Goal: Register for event/course

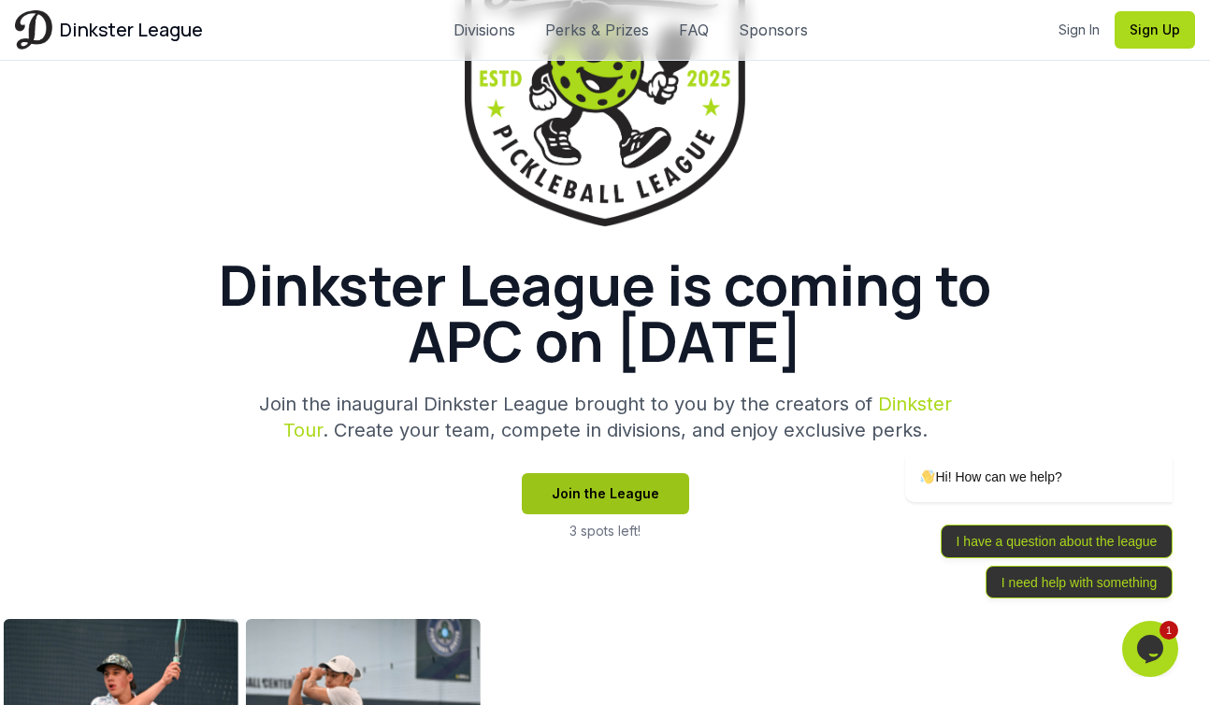
scroll to position [458, 0]
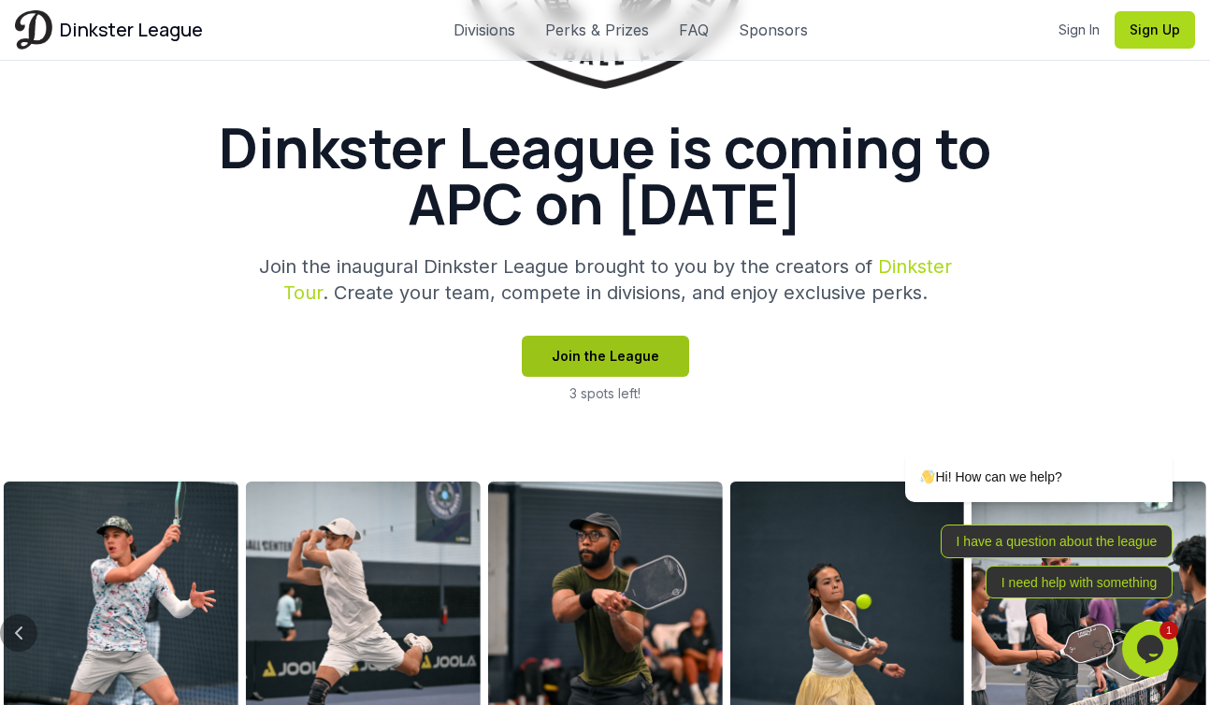
click at [620, 361] on button "Join the League" at bounding box center [605, 356] width 167 height 41
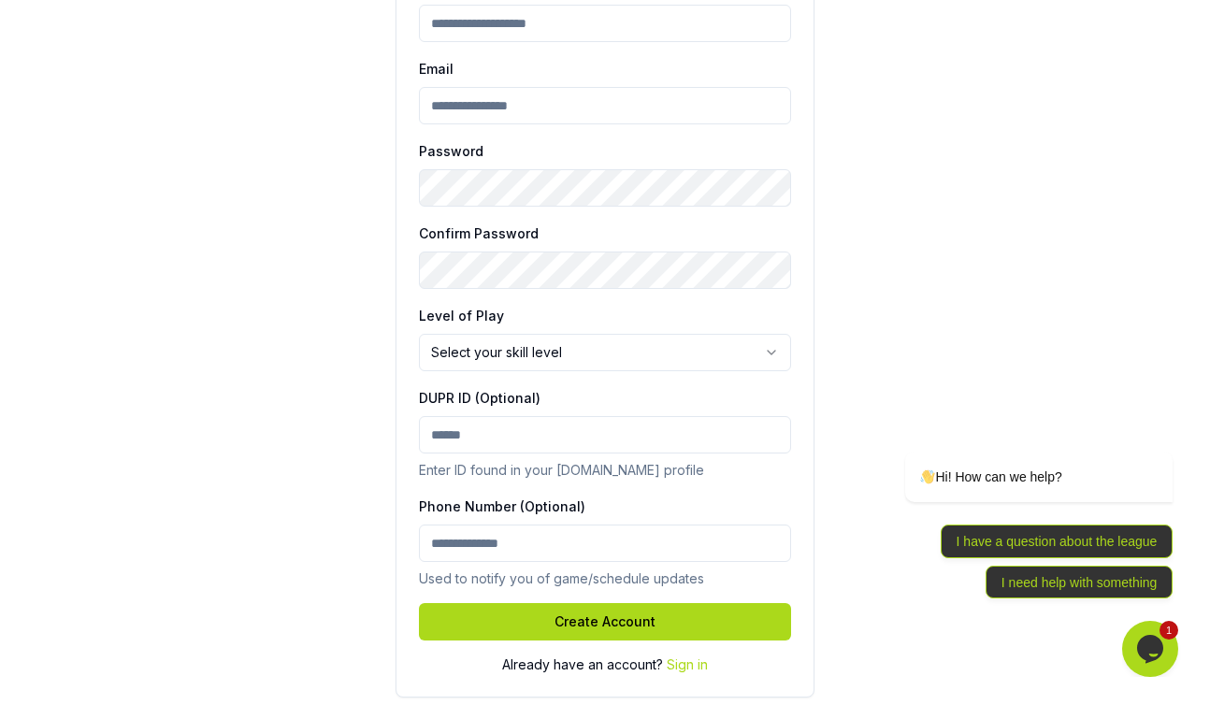
scroll to position [424, 0]
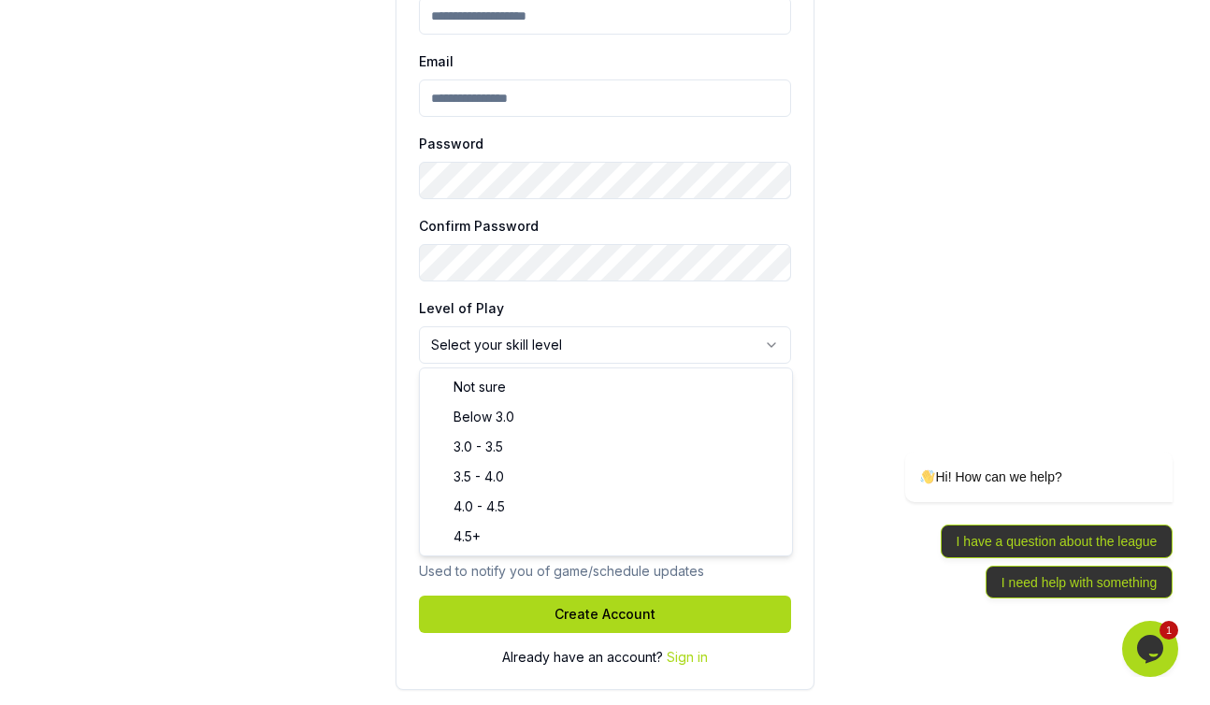
click at [626, 357] on html "Join Dinkster League Create your account to get started. Full Name Email Passwo…" at bounding box center [605, 140] width 1210 height 1129
select select "********"
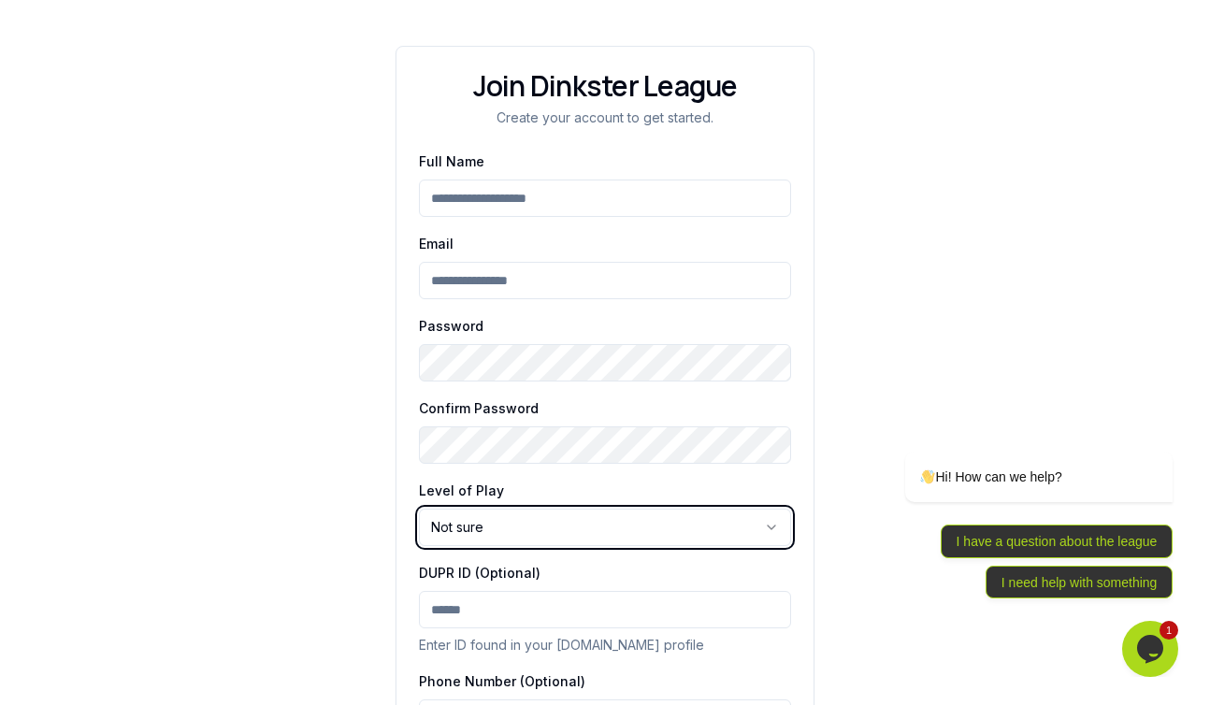
scroll to position [0, 0]
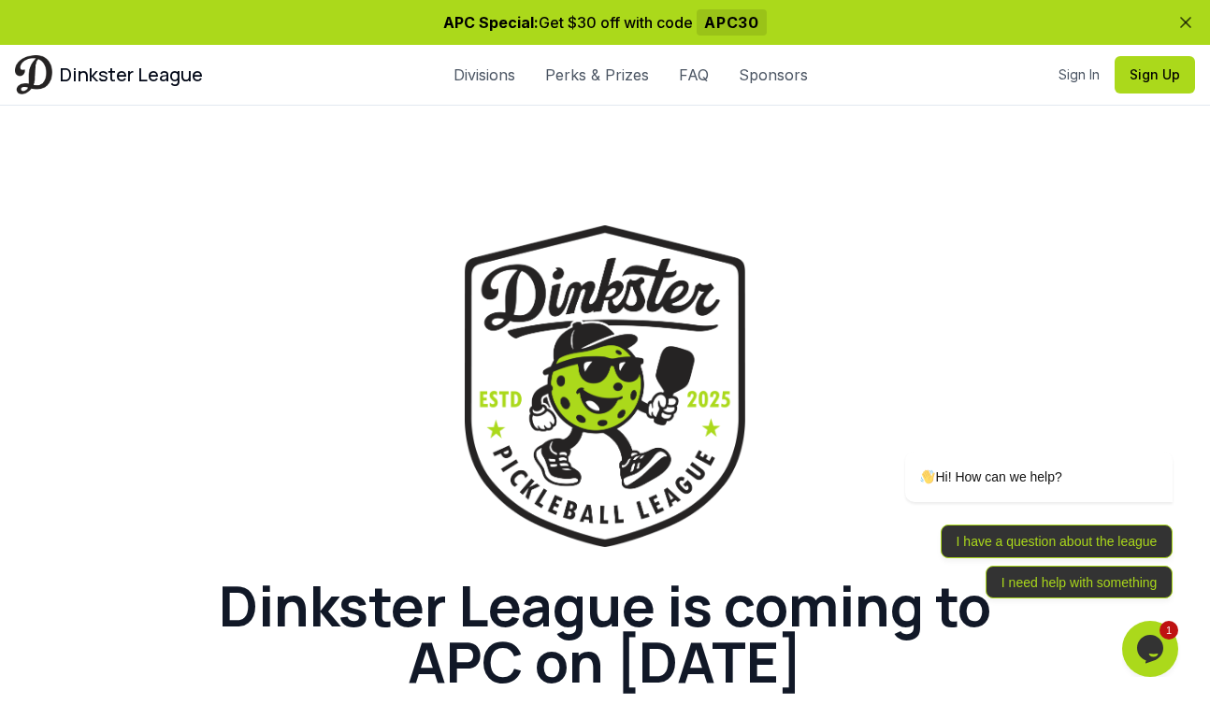
scroll to position [593, 0]
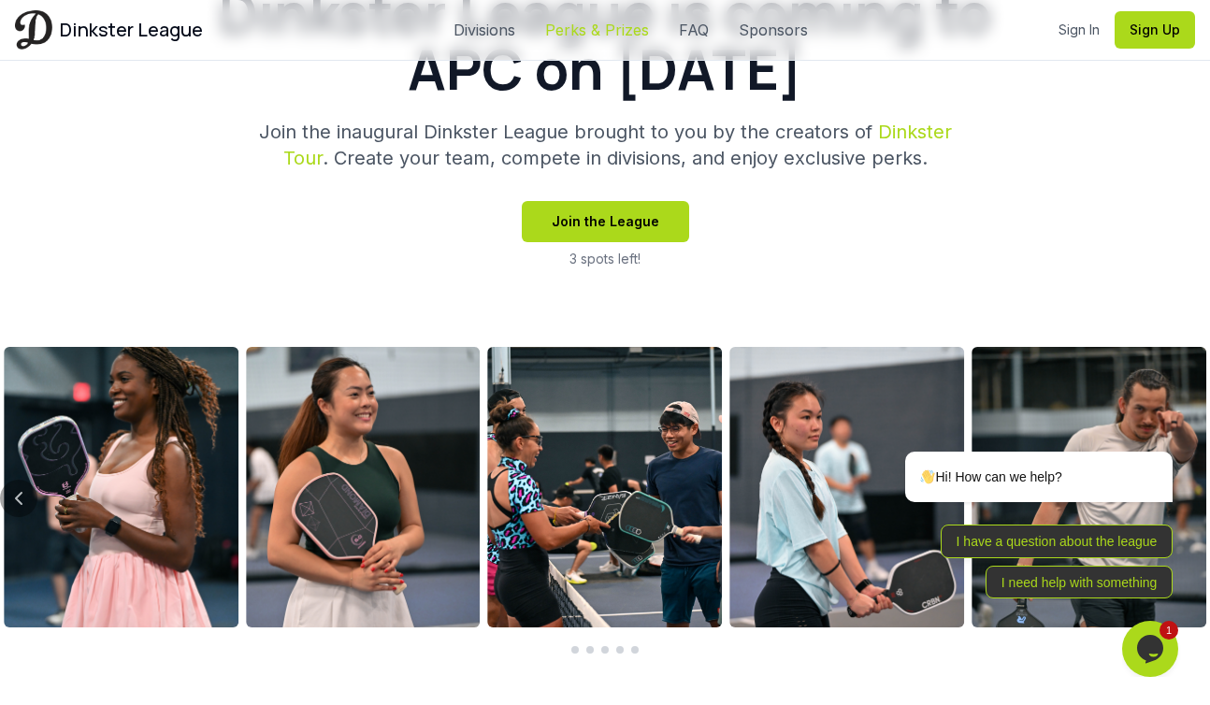
click at [616, 27] on link "Perks & Prizes" at bounding box center [597, 30] width 104 height 22
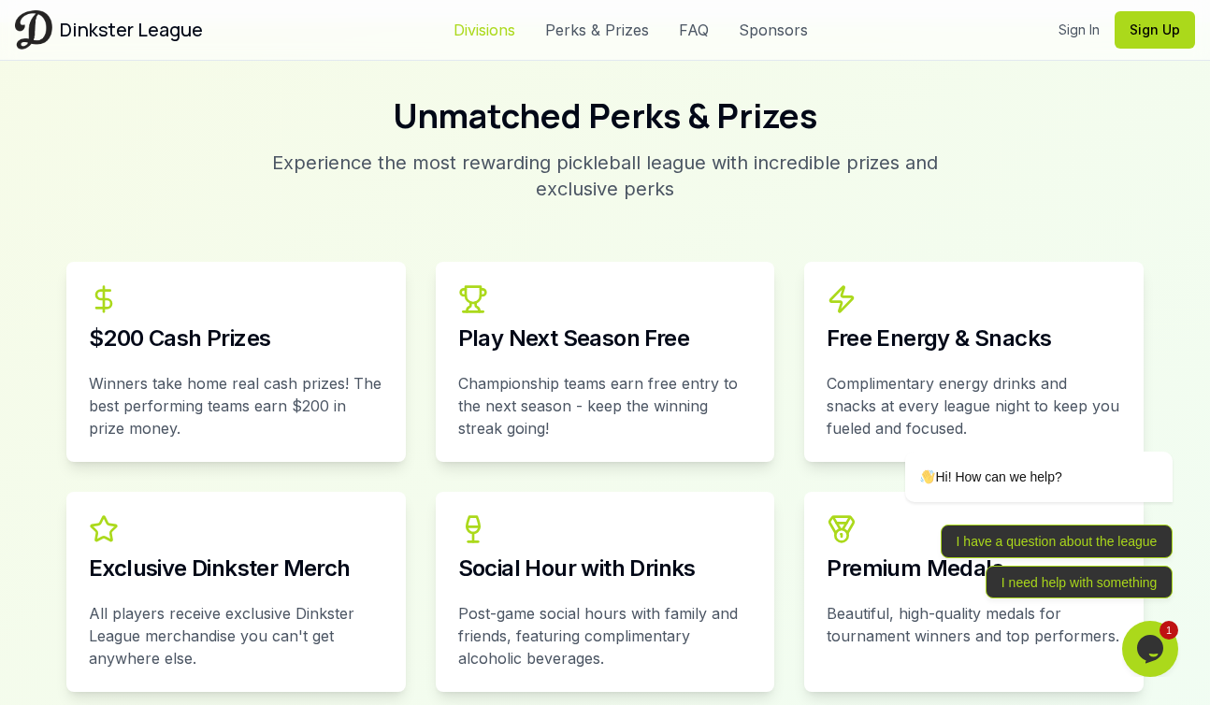
click at [483, 34] on link "Divisions" at bounding box center [484, 30] width 62 height 22
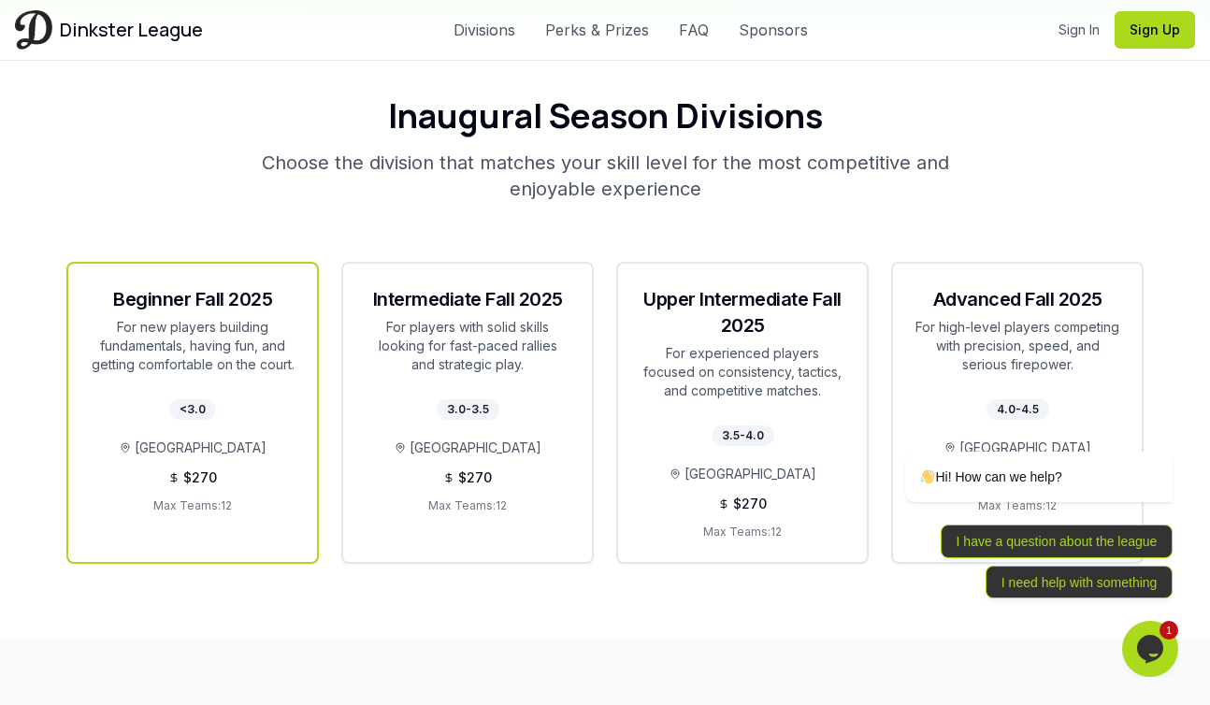
click at [280, 318] on div "For new players building fundamentals, having fun, and getting comfortable on t…" at bounding box center [193, 346] width 204 height 56
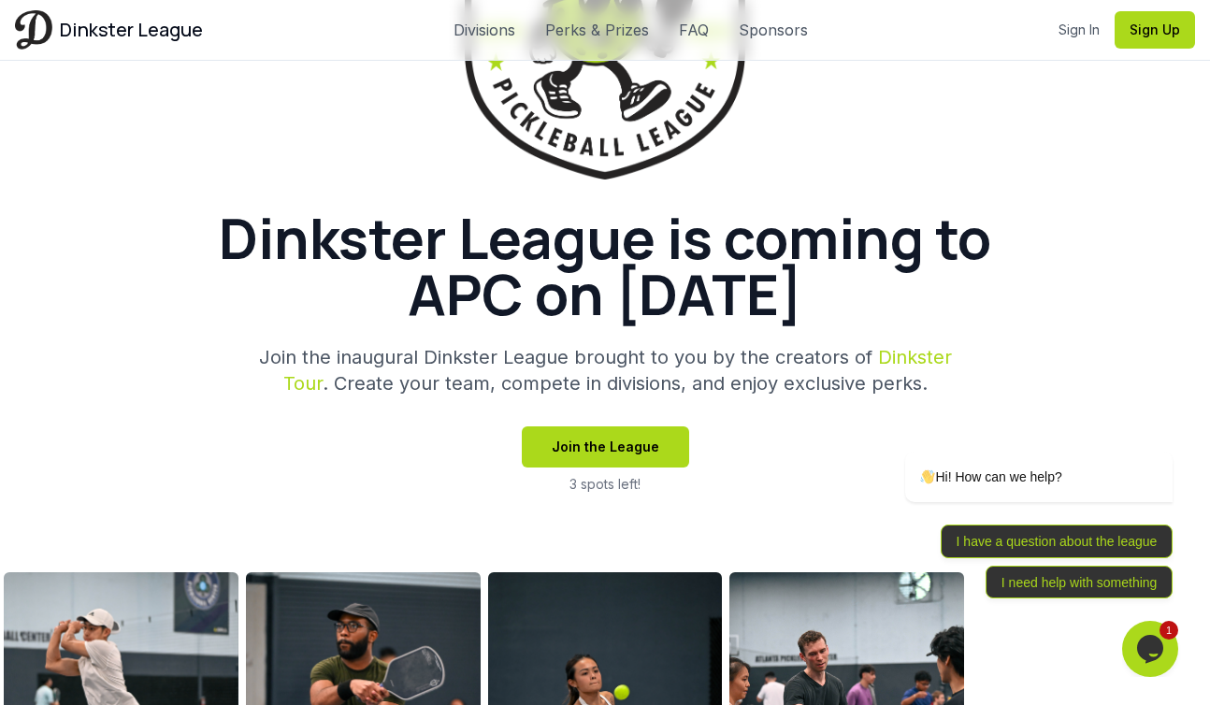
scroll to position [397, 0]
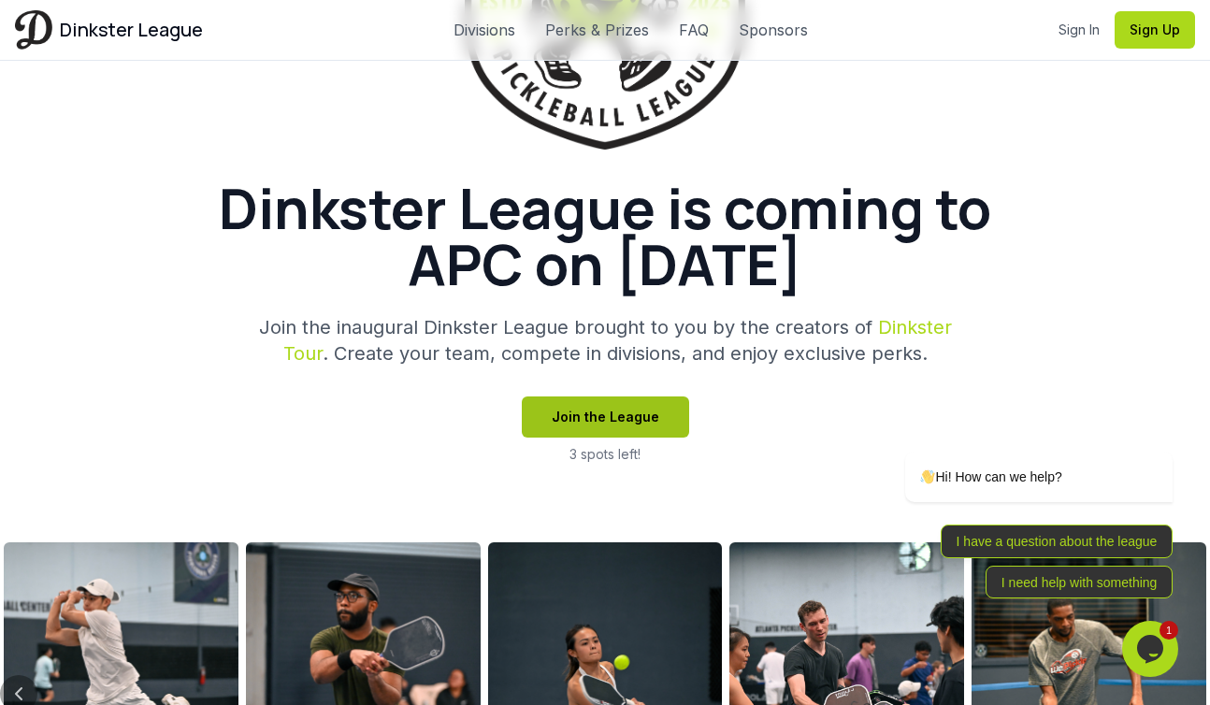
click at [588, 421] on button "Join the League" at bounding box center [605, 416] width 167 height 41
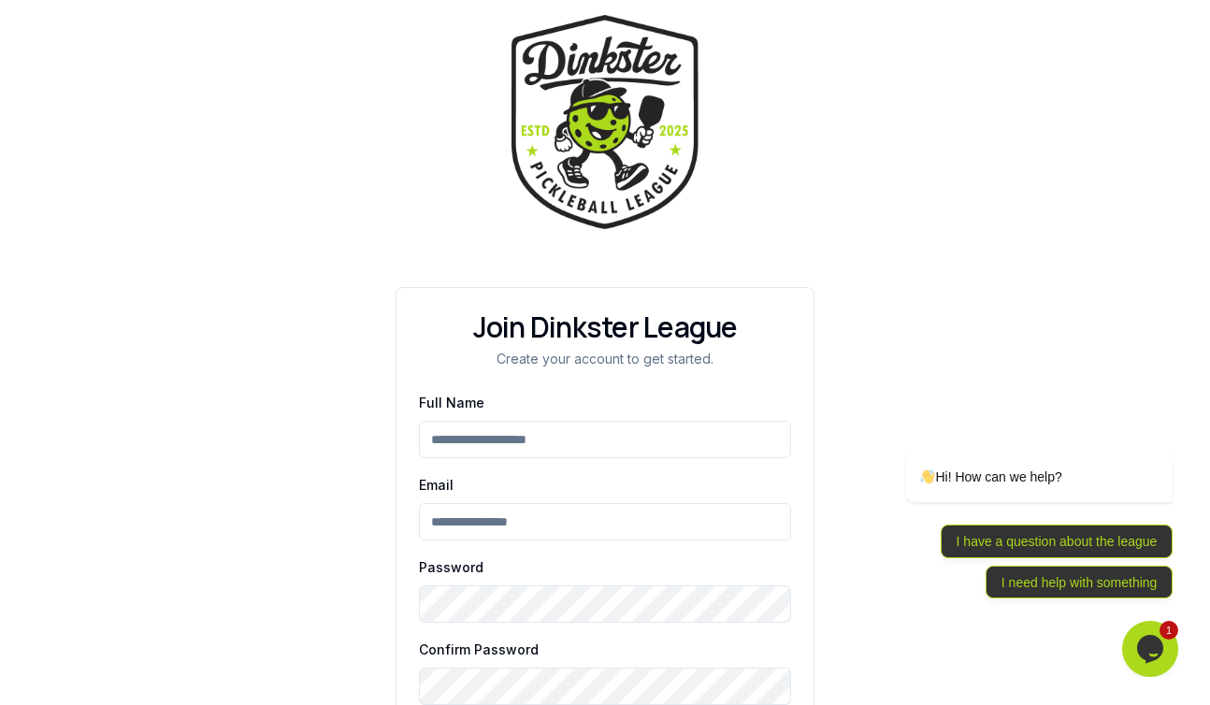
click at [554, 445] on input "Full Name" at bounding box center [605, 439] width 372 height 37
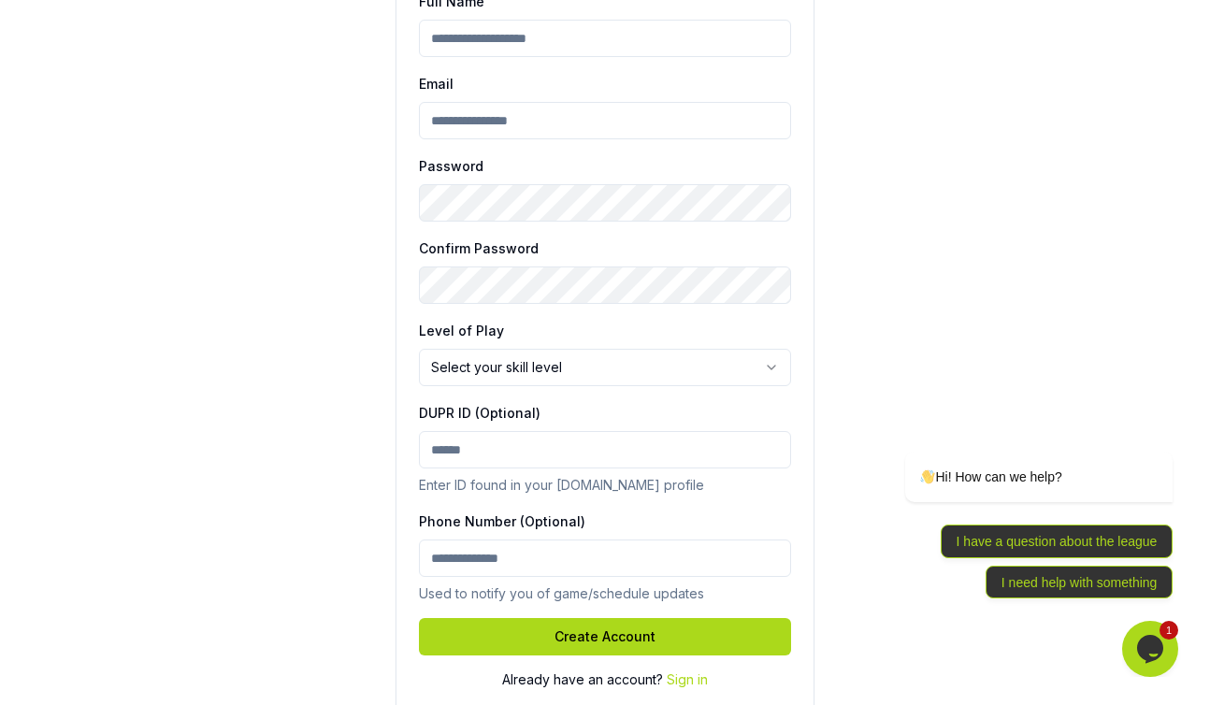
scroll to position [424, 0]
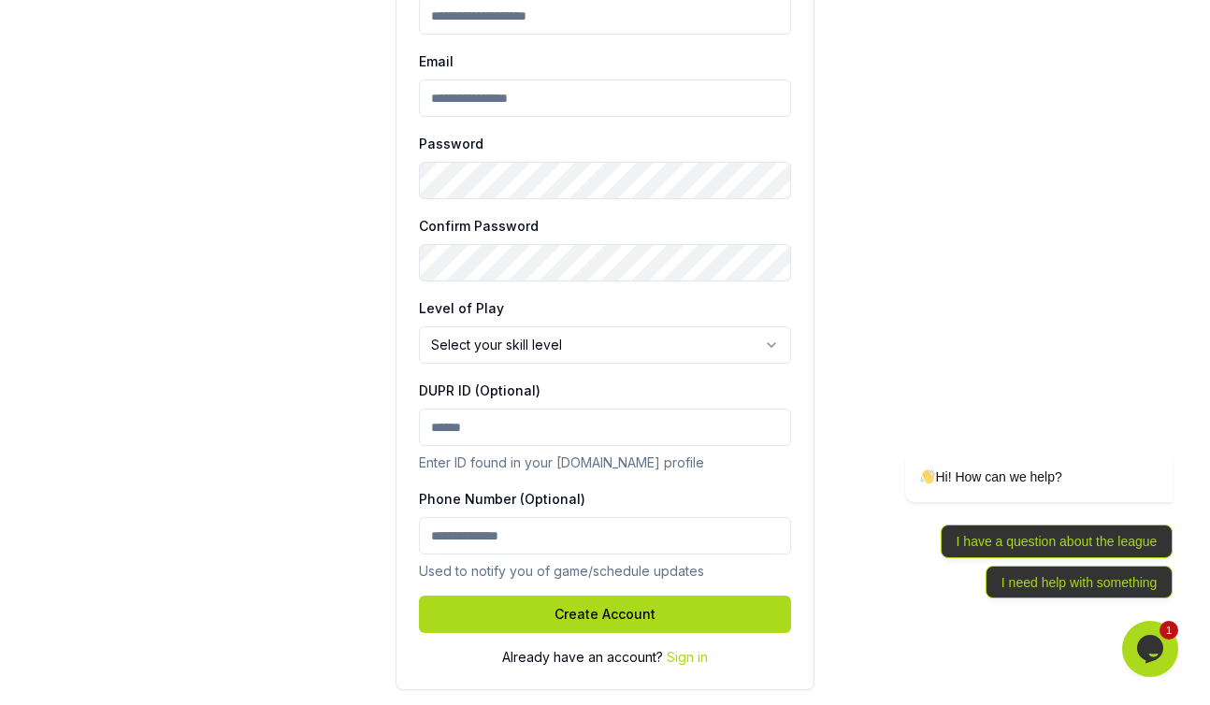
click at [574, 344] on html "Join Dinkster League Create your account to get started. Full Name Email Passwo…" at bounding box center [605, 140] width 1210 height 1129
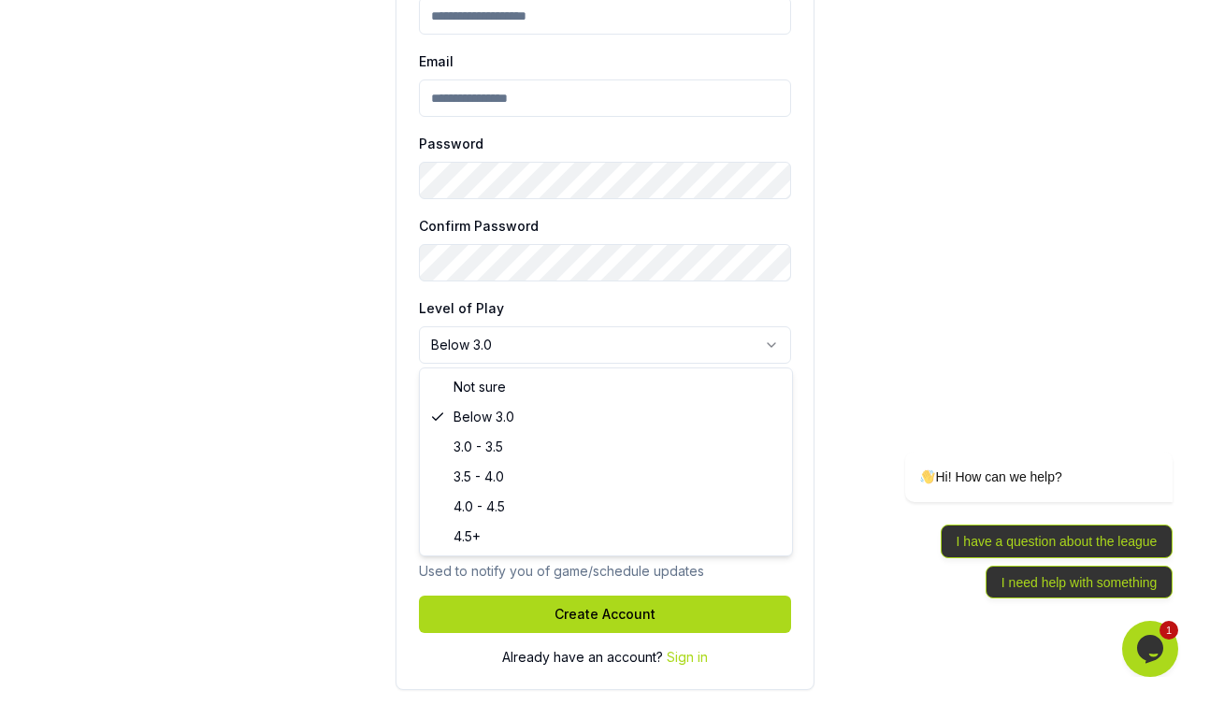
click at [476, 338] on html "Join Dinkster League Create your account to get started. Full Name Email Passwo…" at bounding box center [605, 140] width 1210 height 1129
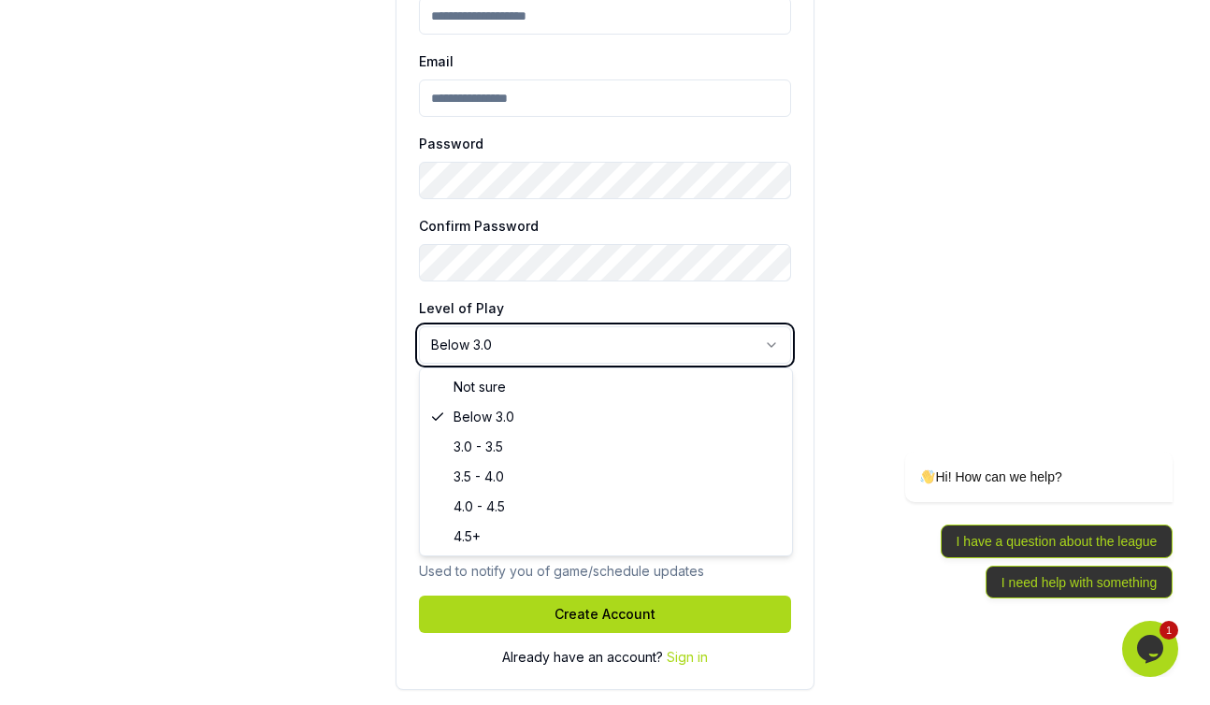
click at [914, 209] on html "Join Dinkster League Create your account to get started. Full Name Email Passwo…" at bounding box center [605, 140] width 1210 height 1129
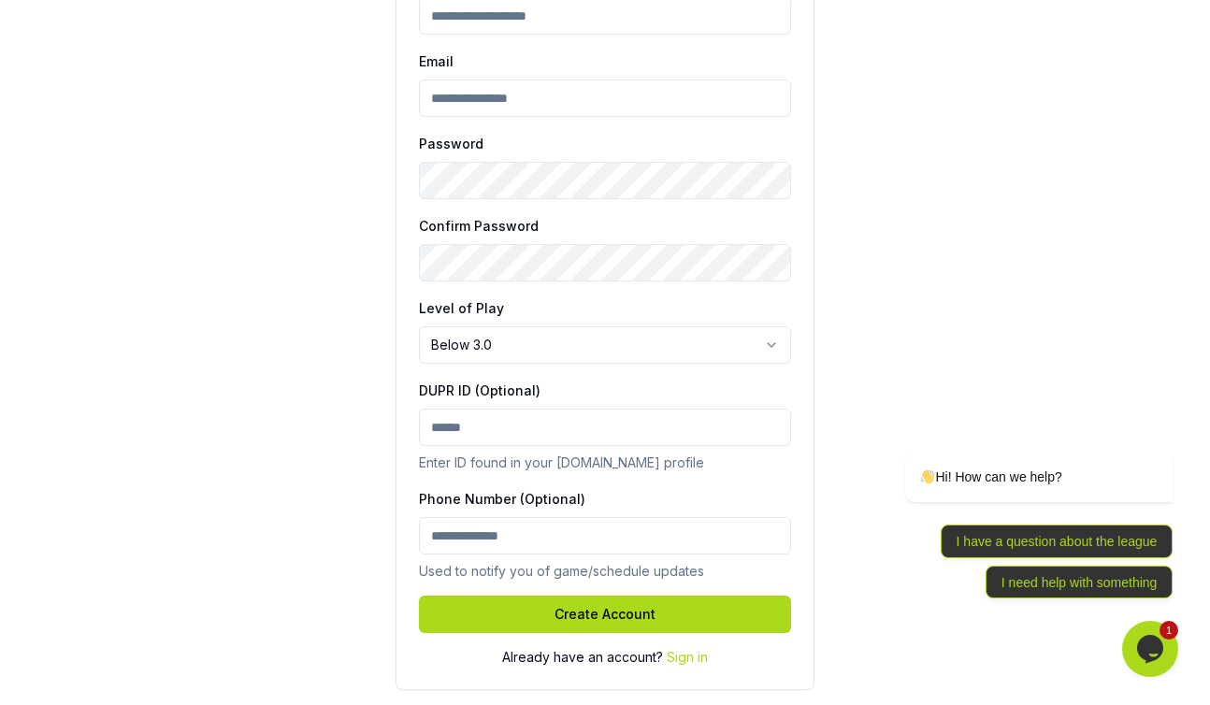
click at [564, 358] on html "Join Dinkster League Create your account to get started. Full Name Email Passwo…" at bounding box center [605, 140] width 1210 height 1129
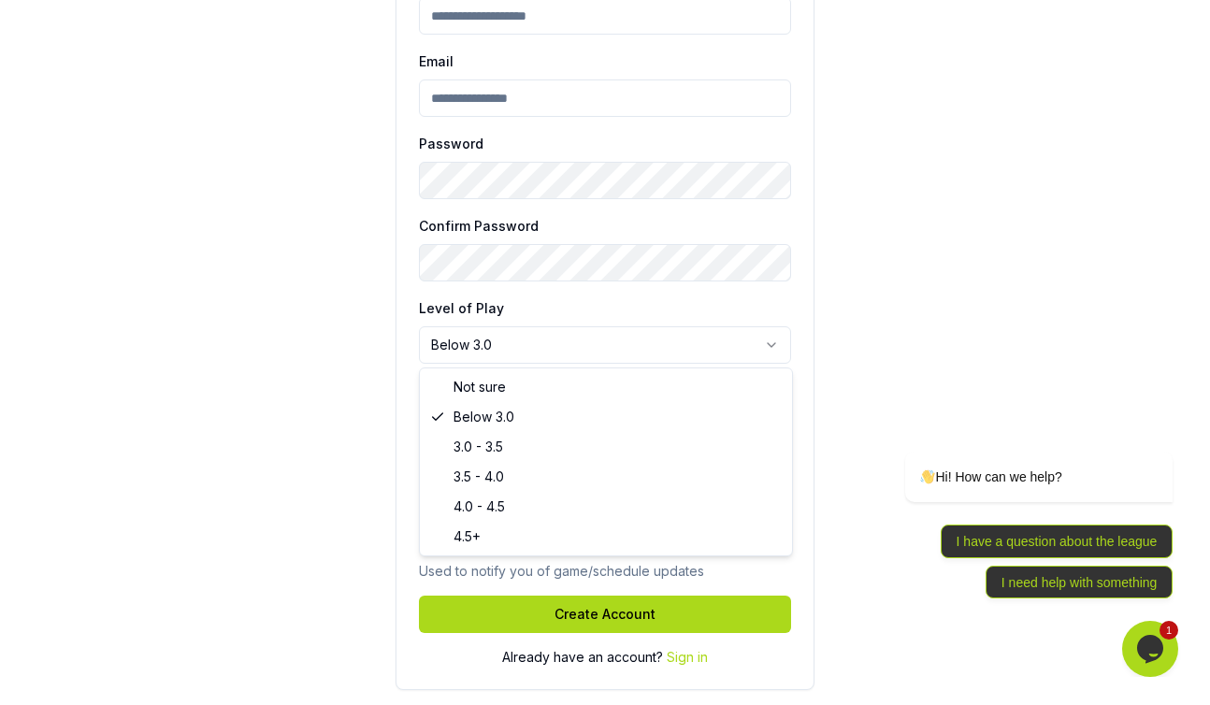
select select "********"
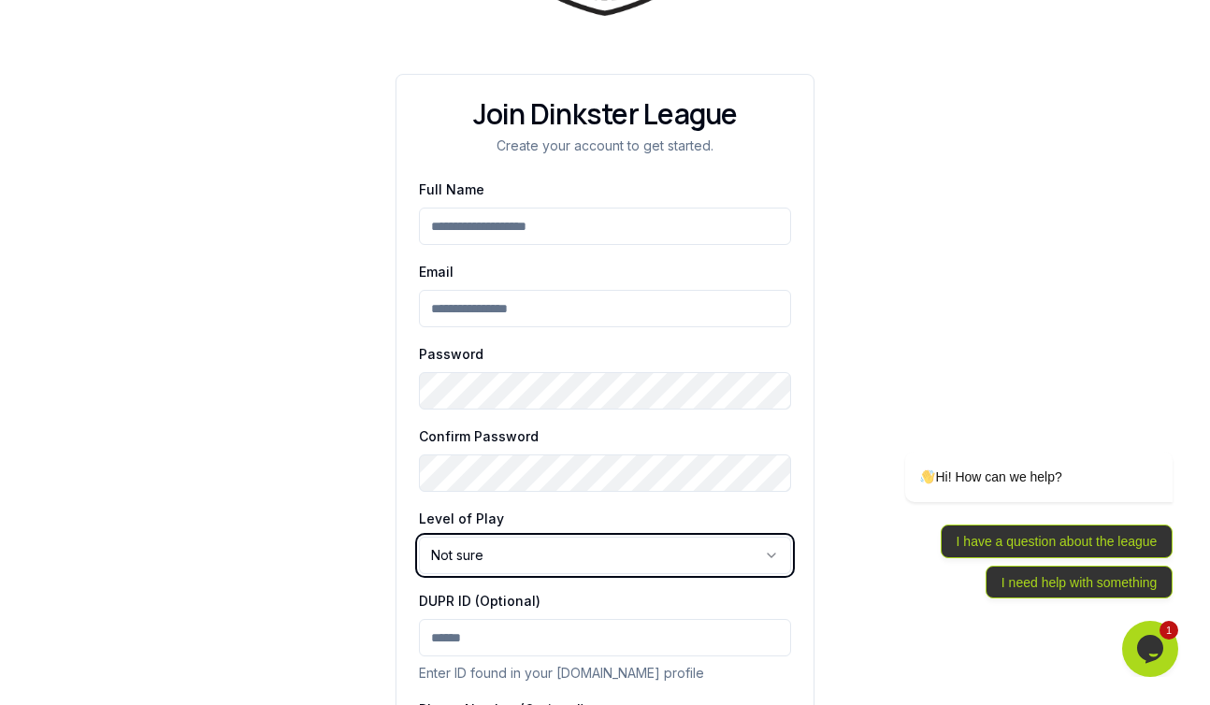
scroll to position [228, 0]
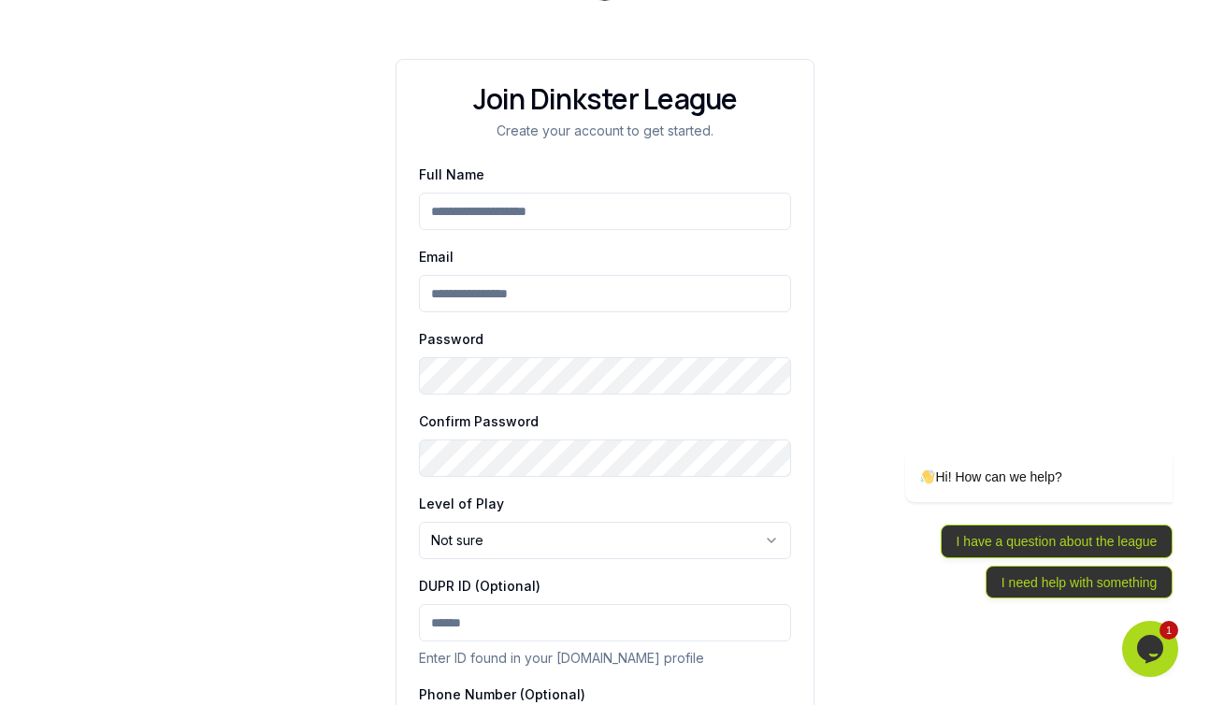
click at [474, 210] on input "Full Name" at bounding box center [605, 211] width 372 height 37
click at [1164, 425] on icon "Chat attention grabber" at bounding box center [1161, 424] width 17 height 17
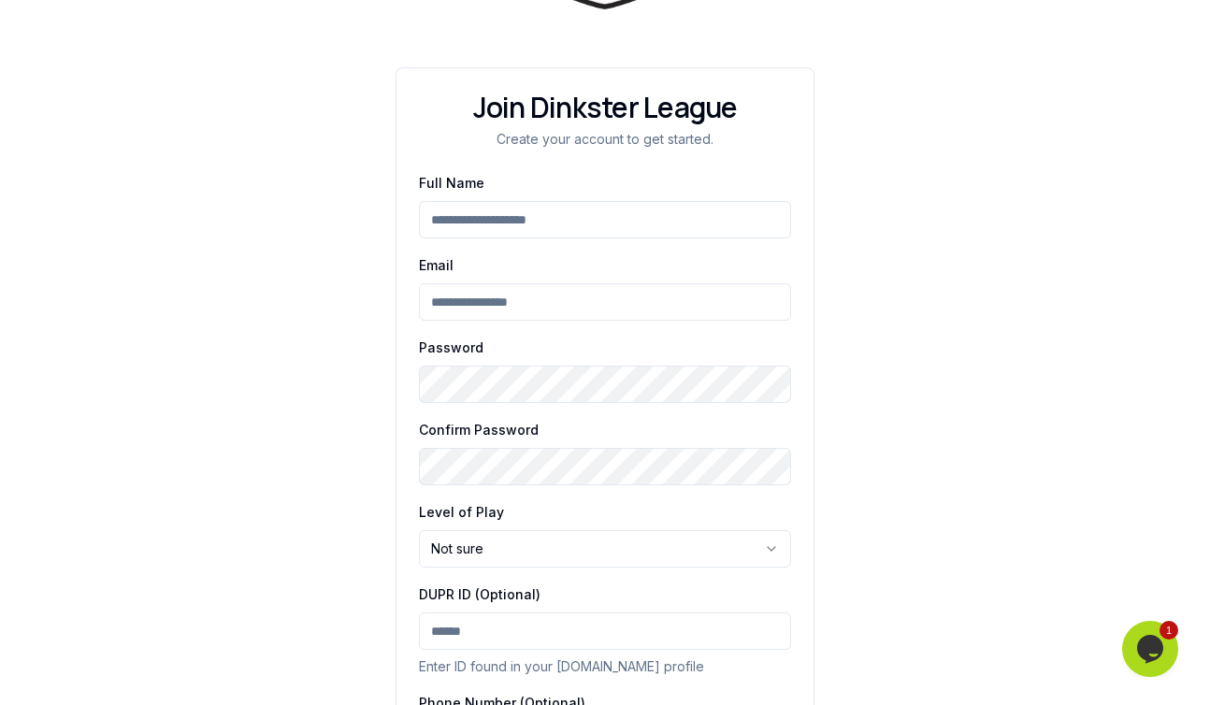
scroll to position [146, 0]
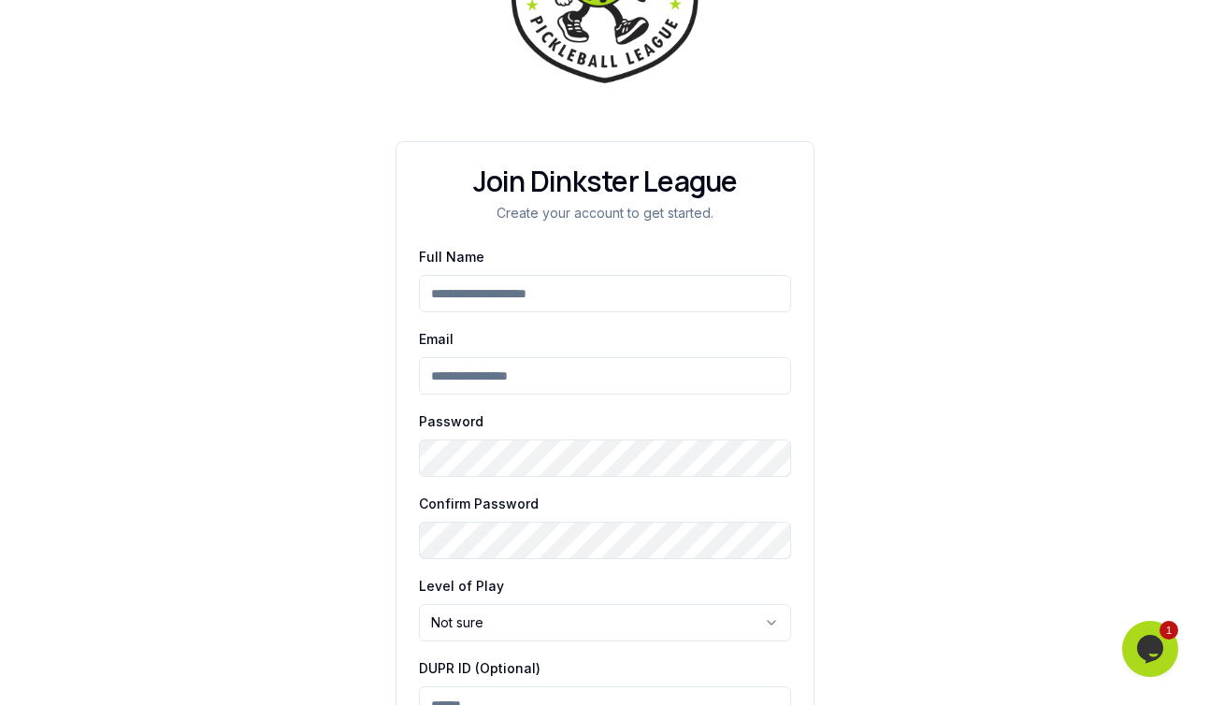
click at [675, 300] on input "Full Name" at bounding box center [605, 293] width 372 height 37
type input "**********"
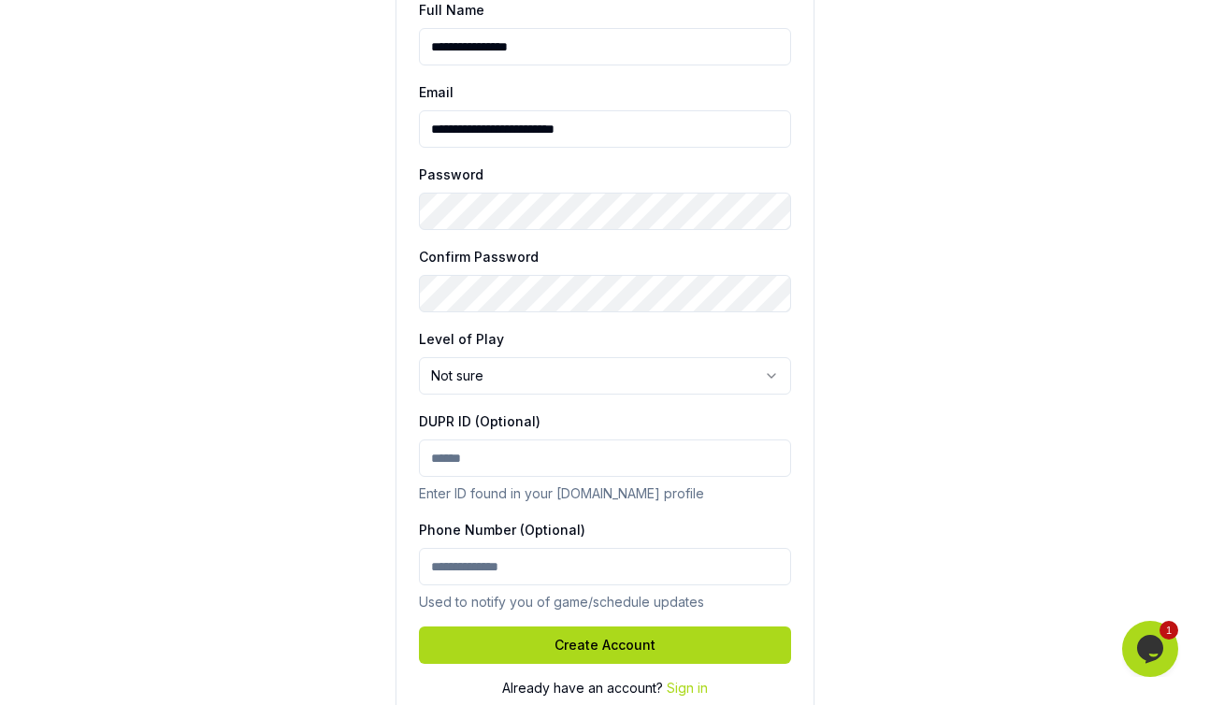
scroll to position [424, 0]
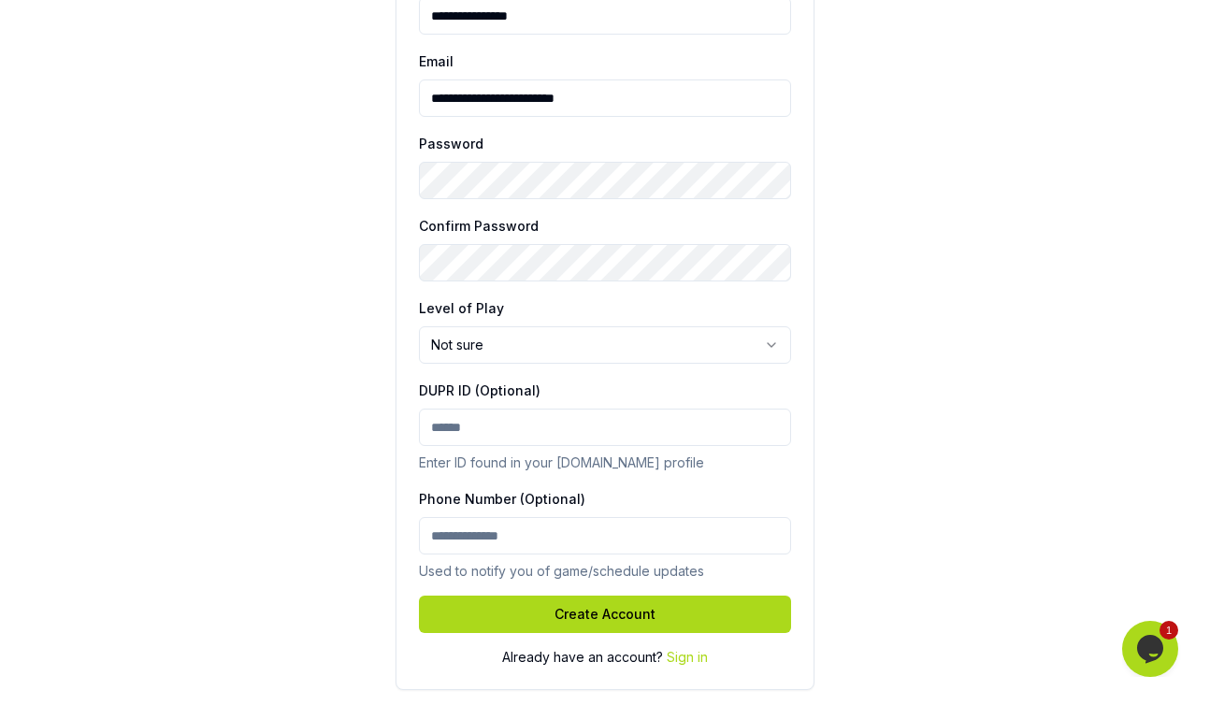
click at [545, 528] on input "Phone Number (Optional)" at bounding box center [605, 535] width 372 height 37
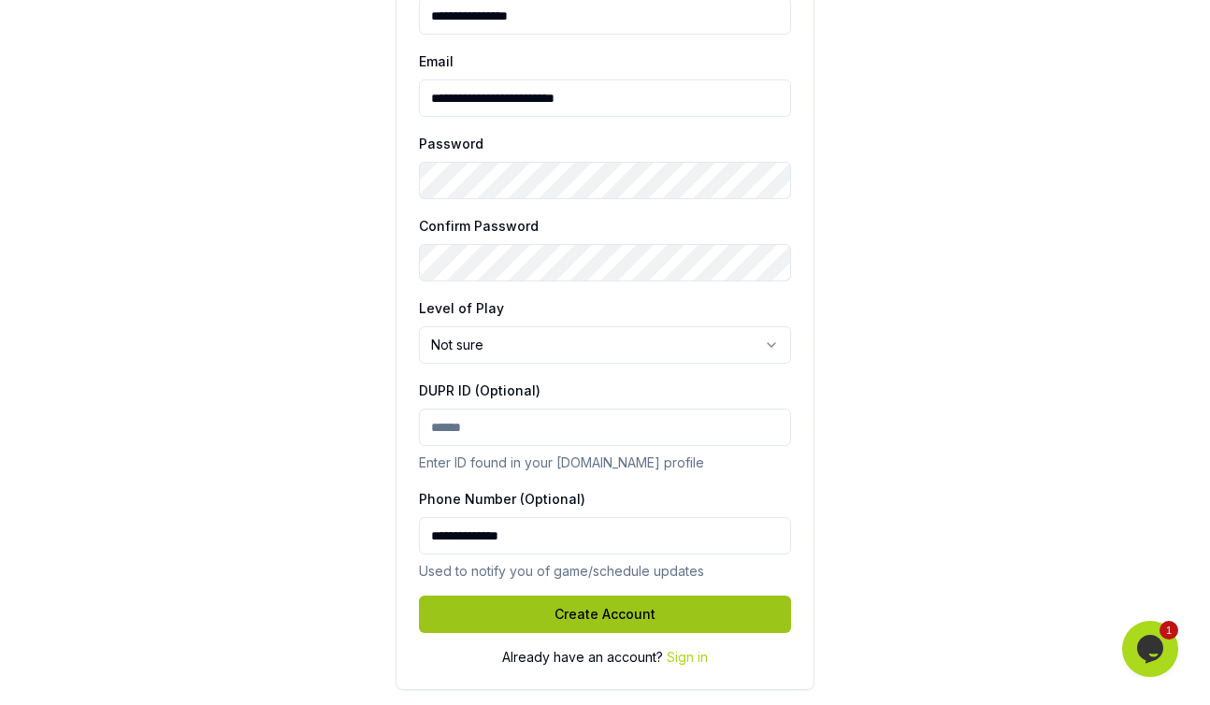
type input "**********"
click at [597, 612] on button "Create Account" at bounding box center [605, 614] width 372 height 37
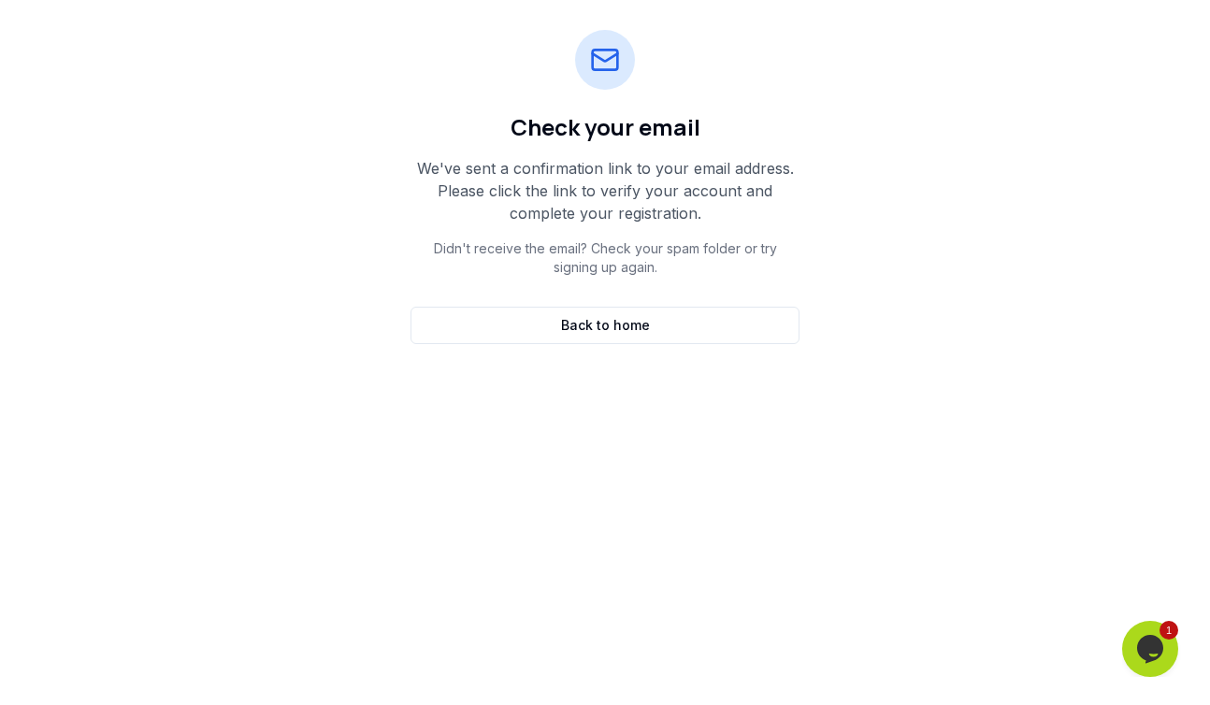
scroll to position [302, 0]
click at [611, 336] on link "Back to home" at bounding box center [604, 325] width 389 height 37
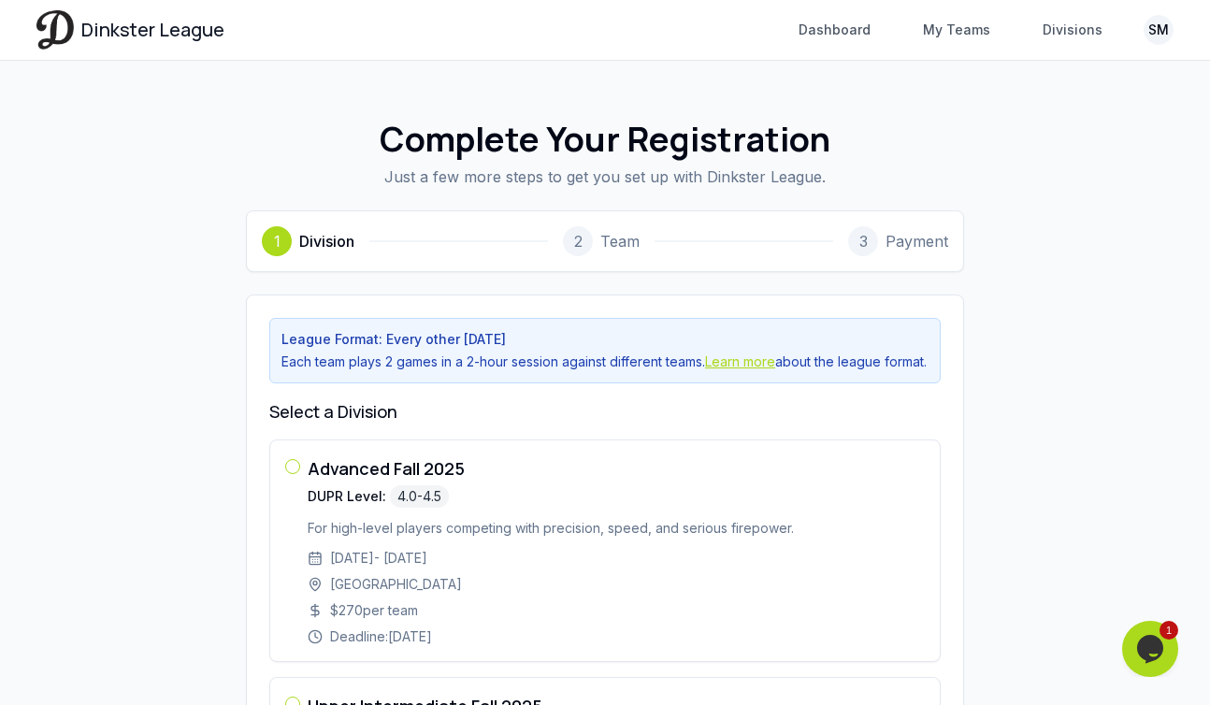
click at [745, 363] on link "Learn more" at bounding box center [740, 361] width 70 height 16
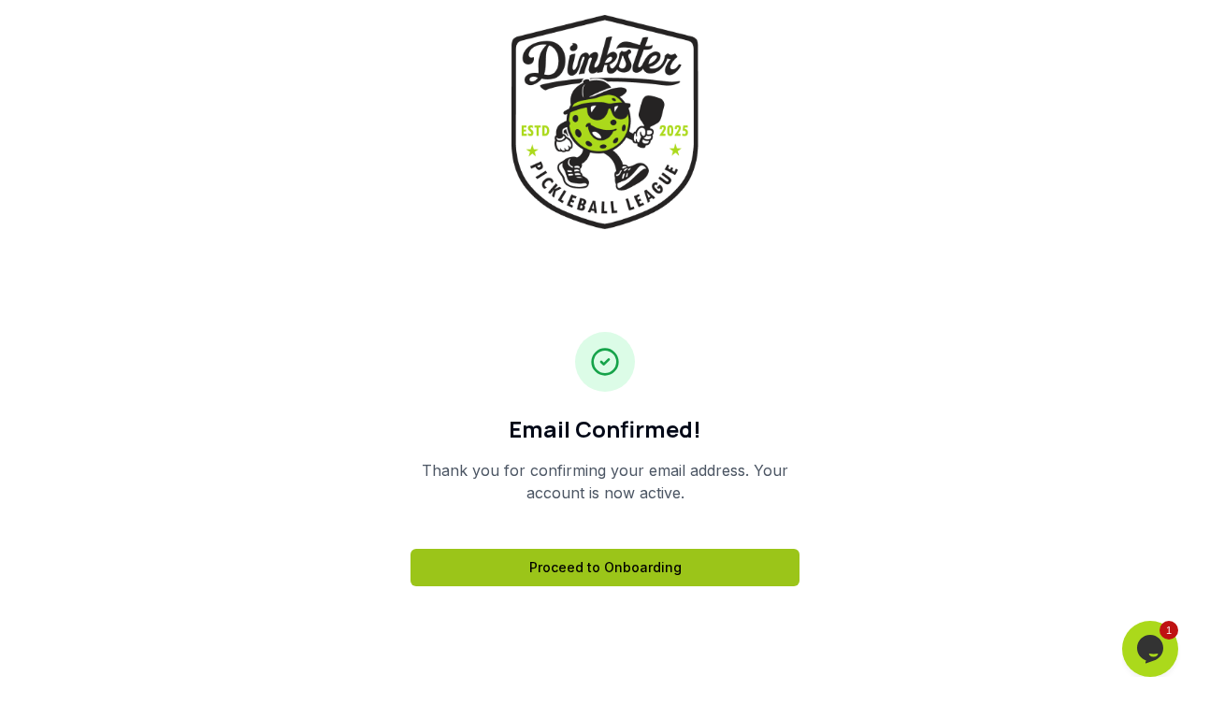
click at [554, 577] on link "Proceed to Onboarding" at bounding box center [604, 567] width 389 height 37
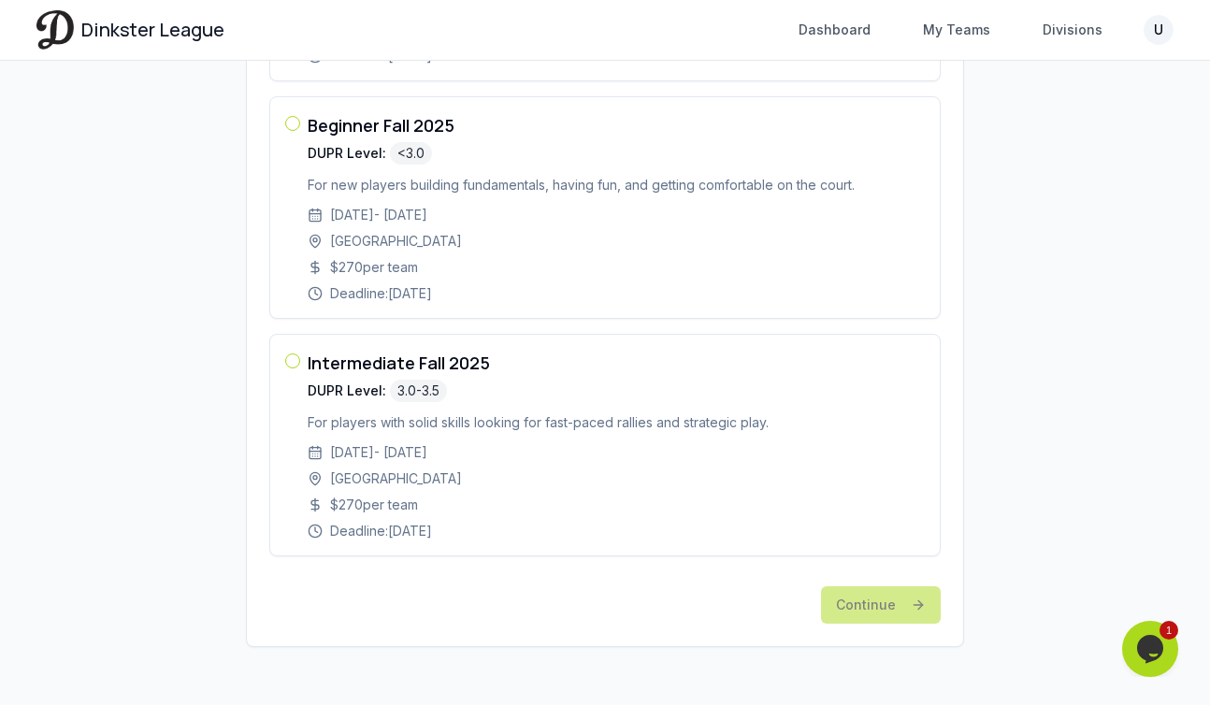
scroll to position [839, 0]
click at [299, 123] on button "button" at bounding box center [292, 121] width 15 height 15
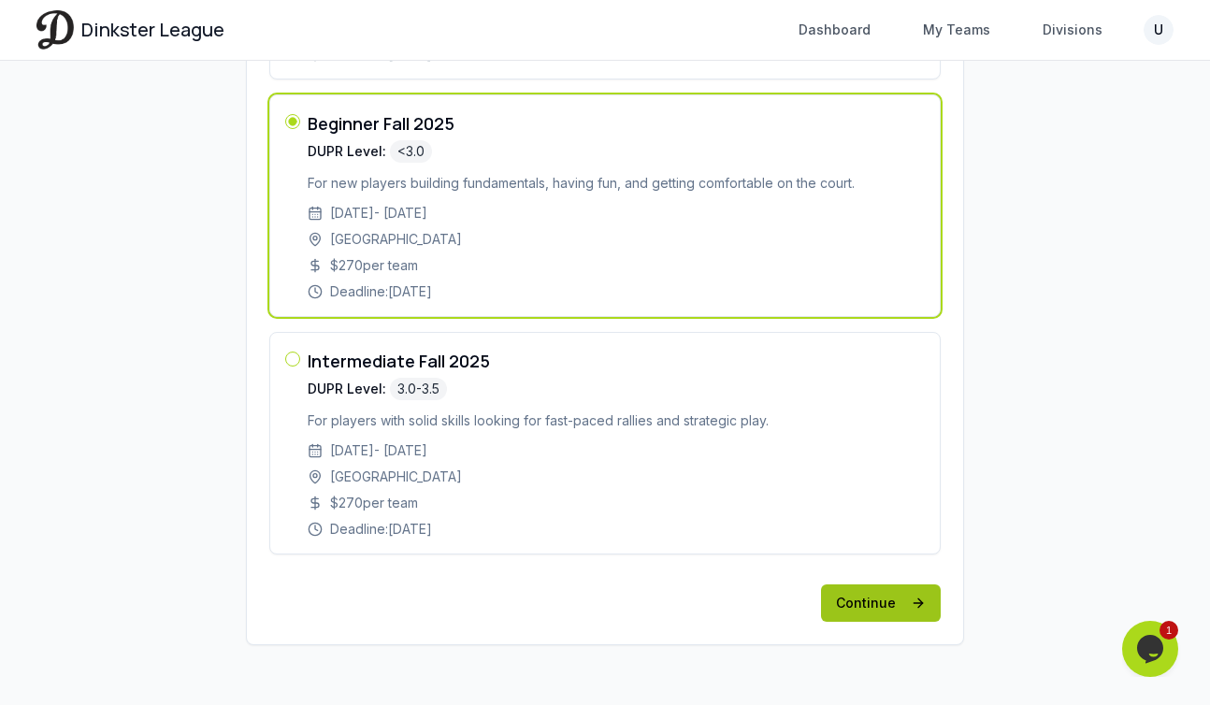
click at [863, 608] on button "Continue" at bounding box center [881, 602] width 120 height 37
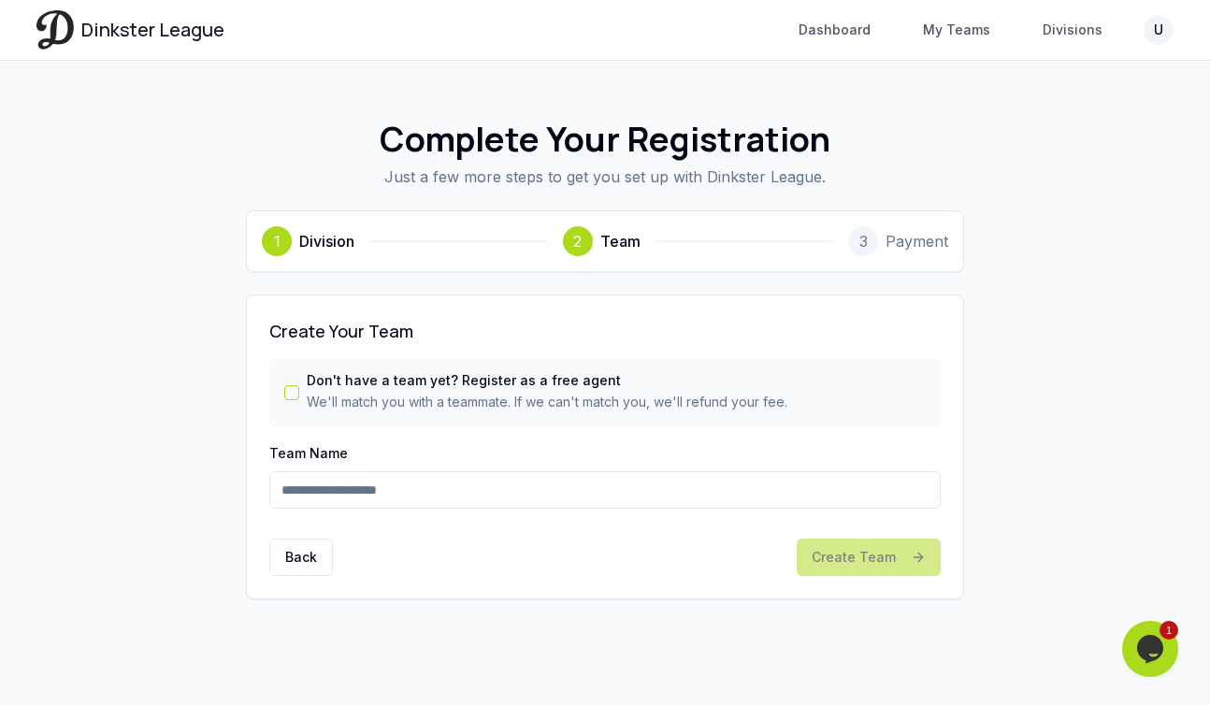
click at [291, 396] on button "Don't have a team yet? Register as a free agent" at bounding box center [291, 392] width 15 height 15
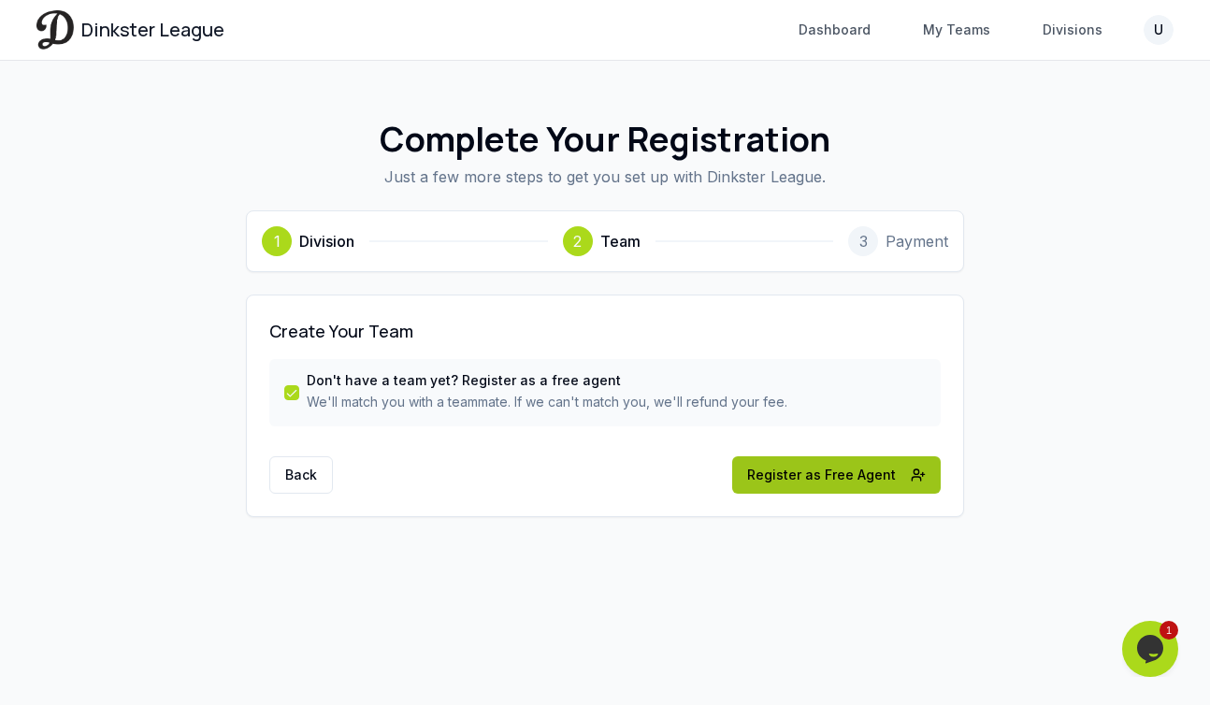
click at [808, 480] on button "Register as Free Agent" at bounding box center [836, 474] width 209 height 37
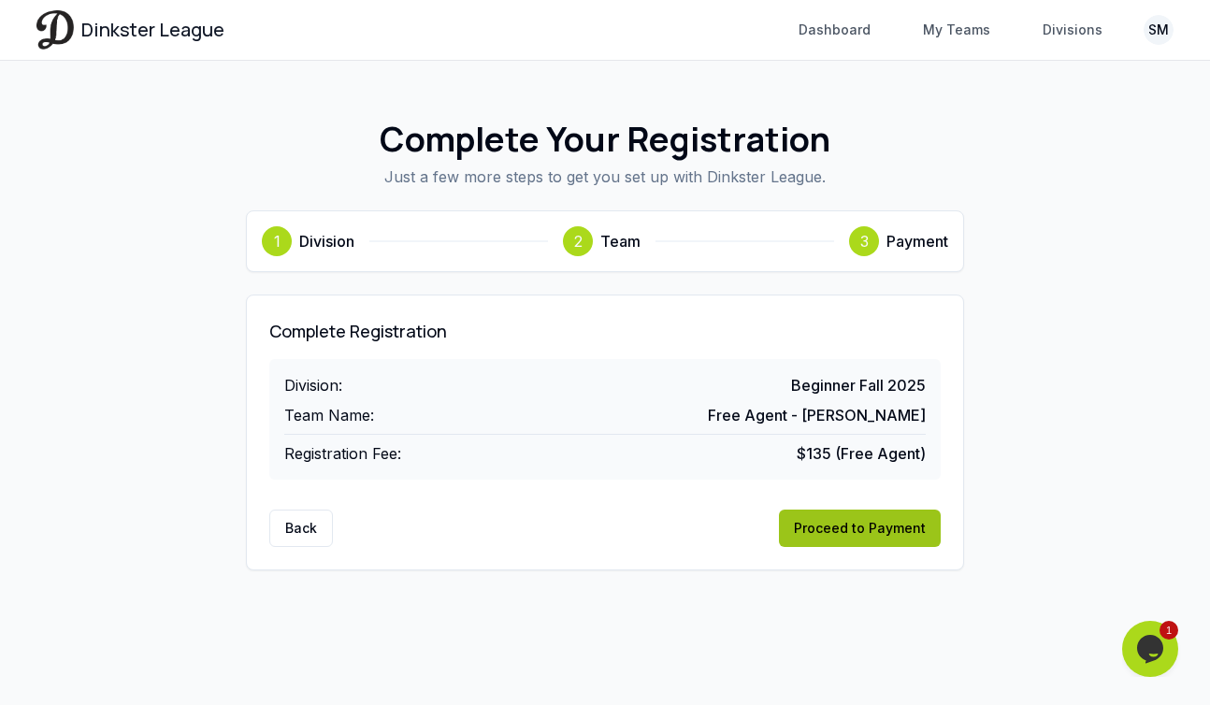
click at [856, 526] on button "Proceed to Payment" at bounding box center [860, 528] width 162 height 37
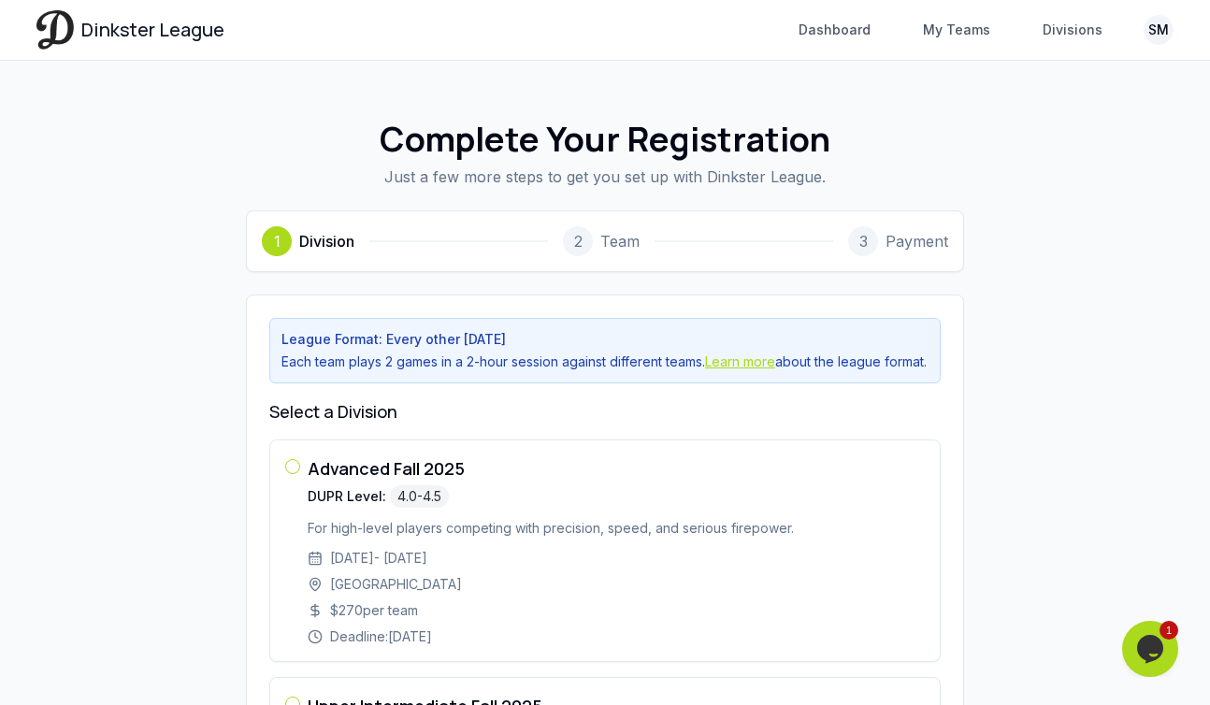
click at [754, 365] on link "Learn more" at bounding box center [740, 361] width 70 height 16
click at [79, 36] on link "Dinkster League" at bounding box center [130, 29] width 188 height 38
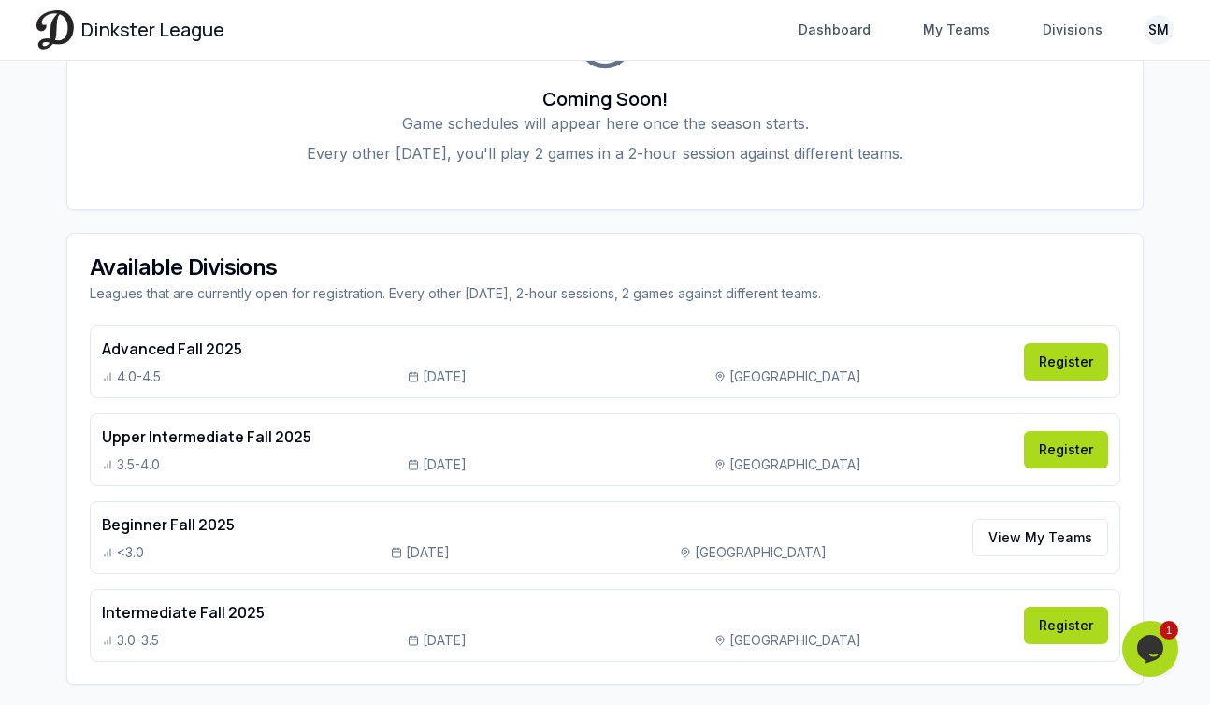
scroll to position [661, 0]
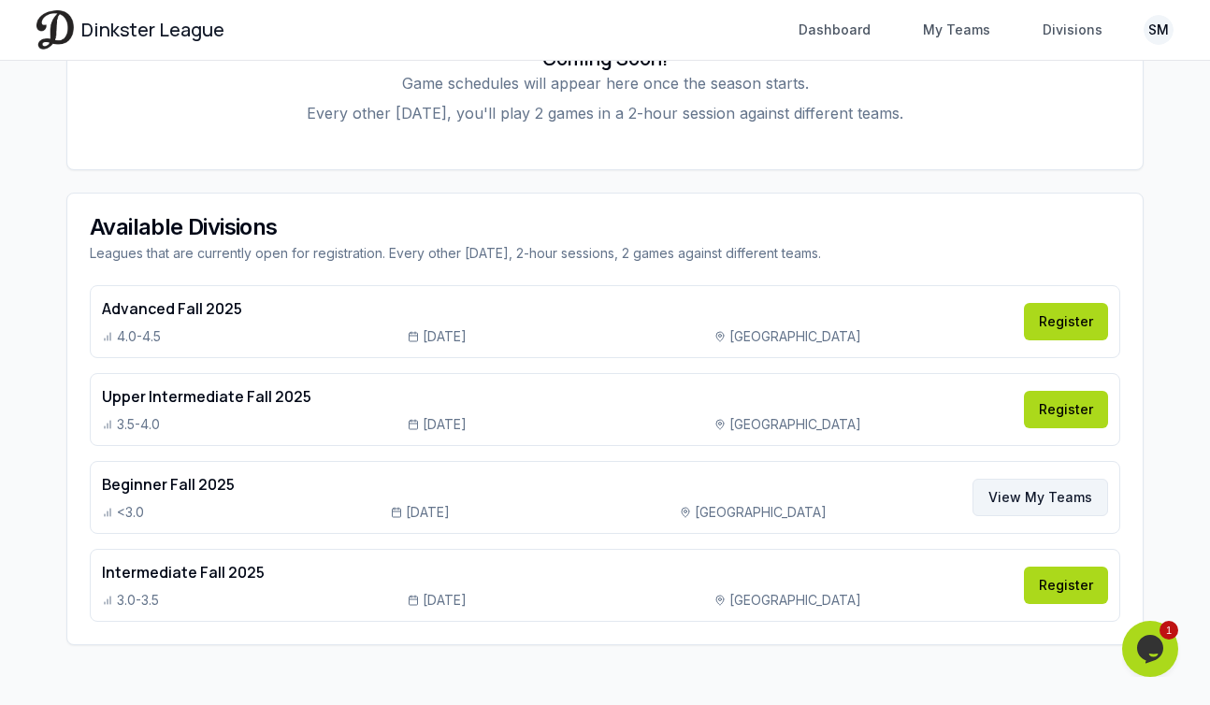
click at [1018, 511] on link "View My Teams" at bounding box center [1040, 497] width 136 height 37
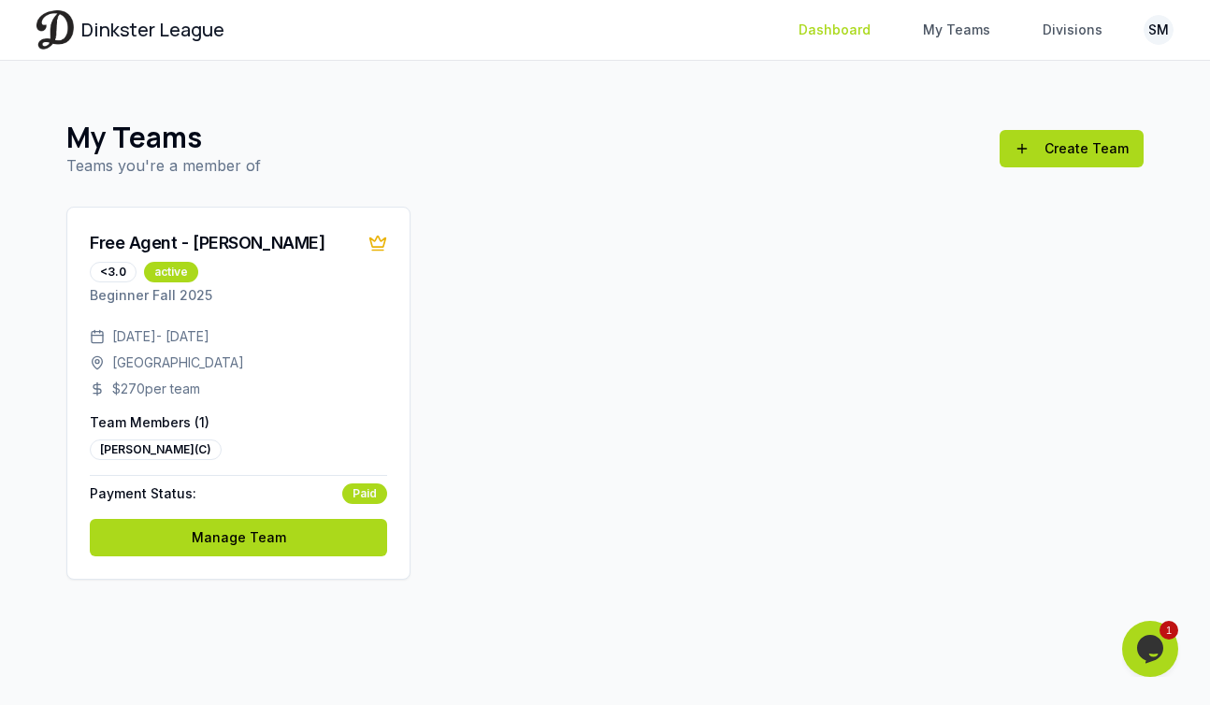
click at [856, 38] on link "Dashboard" at bounding box center [834, 30] width 94 height 34
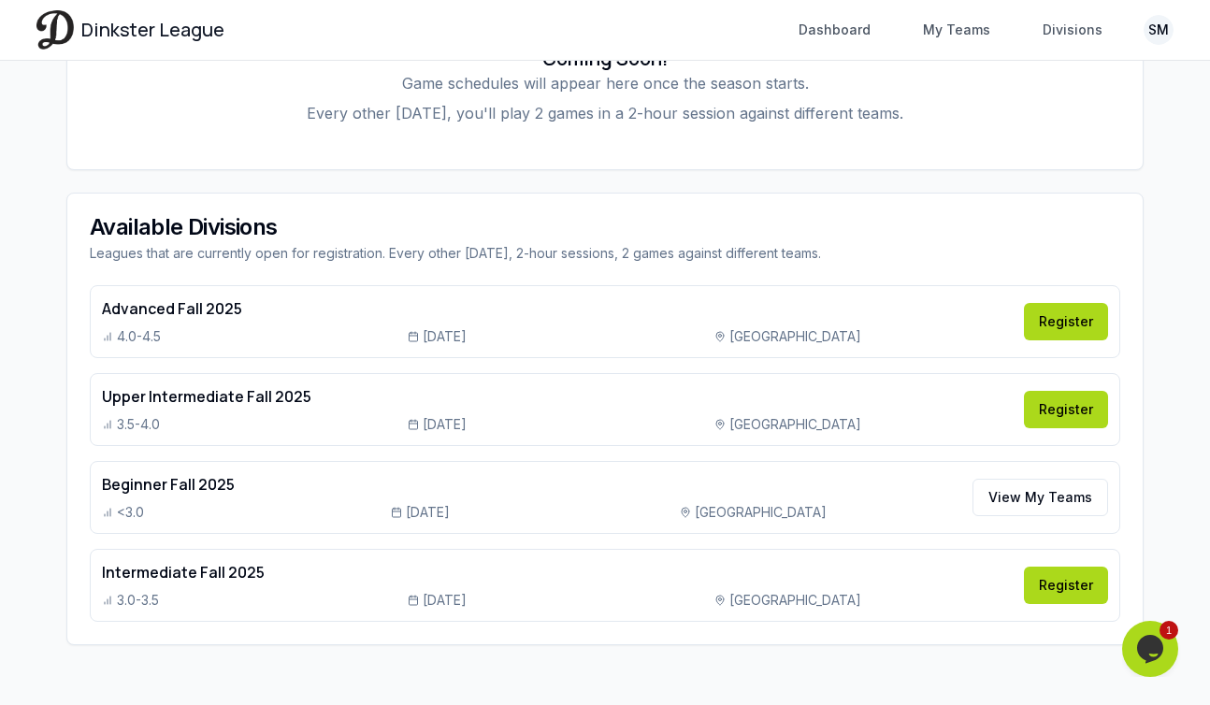
scroll to position [655, 0]
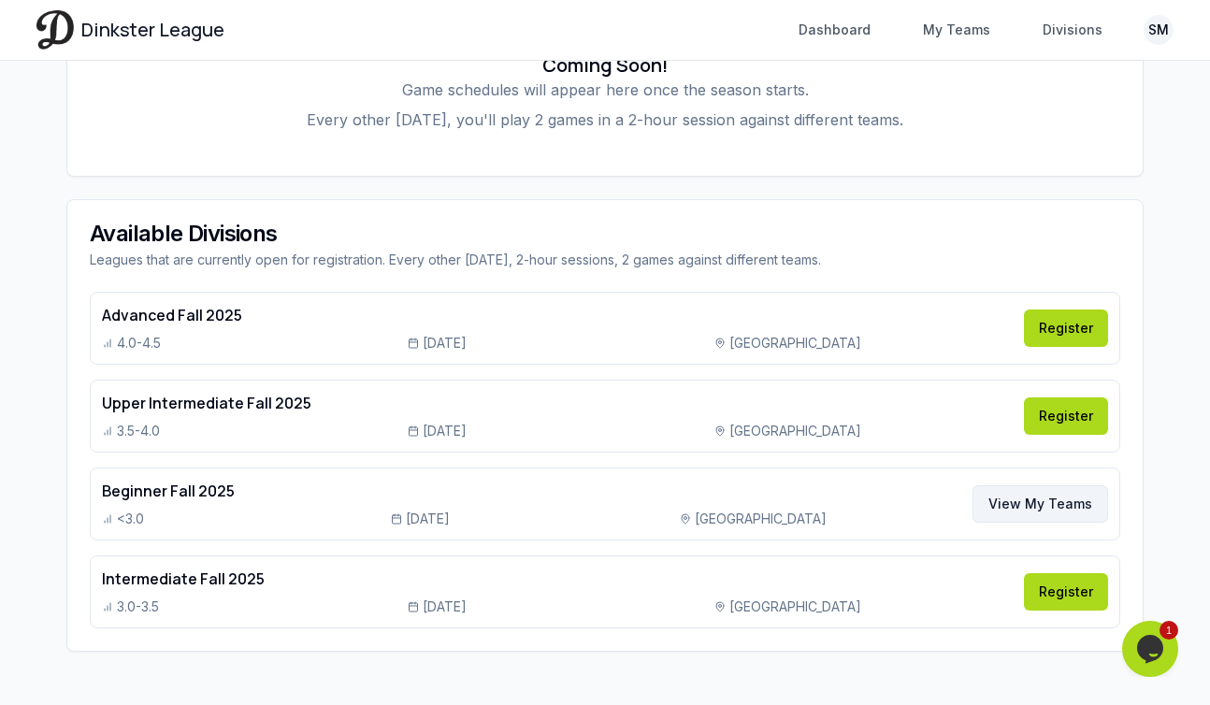
click at [1072, 499] on link "View My Teams" at bounding box center [1040, 503] width 136 height 37
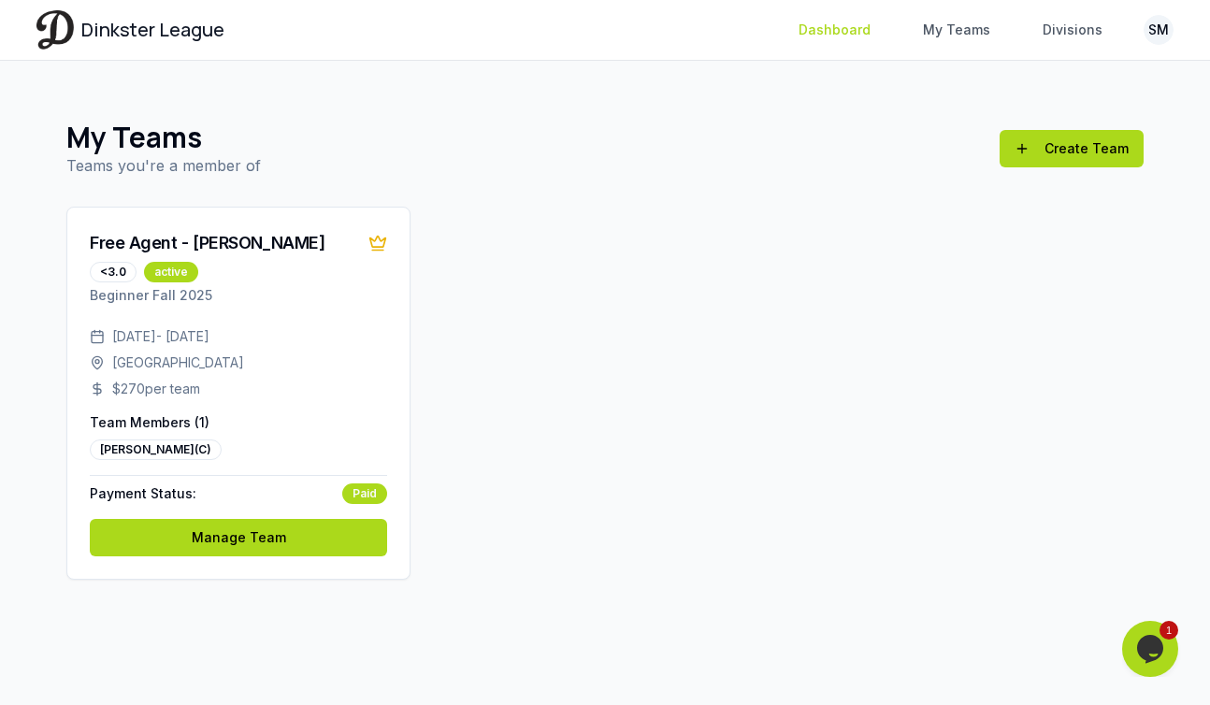
click at [831, 27] on link "Dashboard" at bounding box center [834, 30] width 94 height 34
